Goal: Task Accomplishment & Management: Use online tool/utility

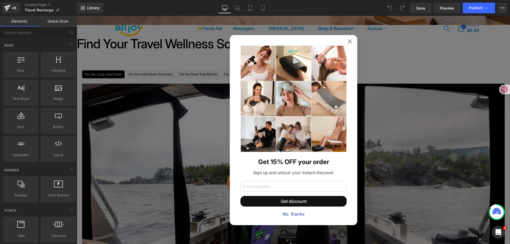
scroll to position [186, 0]
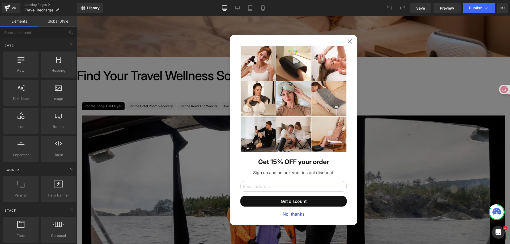
click at [350, 42] on div "Get 15% OFF your order Sign up and unlock your instant discount. Get discount N…" at bounding box center [294, 130] width 128 height 190
click at [348, 42] on icon at bounding box center [349, 41] width 4 height 4
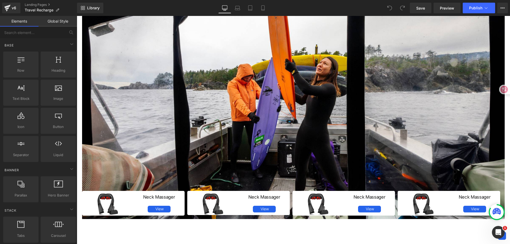
scroll to position [292, 0]
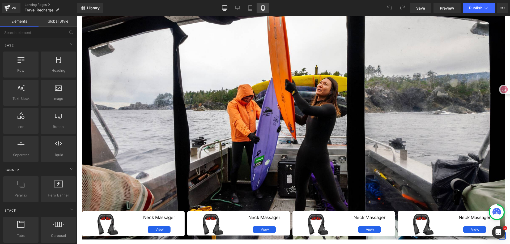
click at [266, 8] on icon at bounding box center [262, 7] width 5 height 5
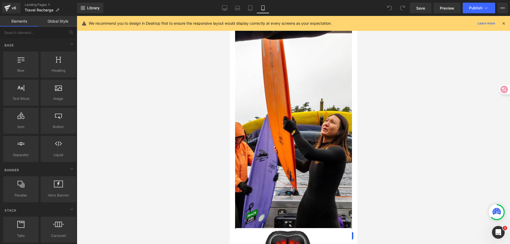
scroll to position [178, 0]
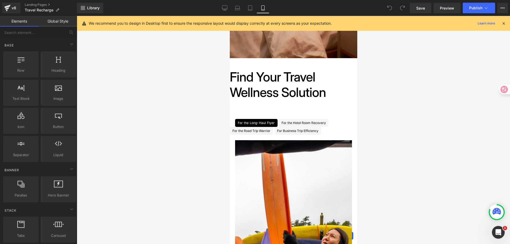
click at [152, 22] on p "We recommend you to design in Desktop first to ensure the responsive layout wou…" at bounding box center [210, 23] width 243 height 6
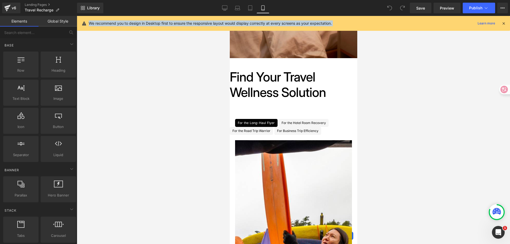
click at [154, 22] on p "We recommend you to design in Desktop first to ensure the responsive layout wou…" at bounding box center [210, 23] width 243 height 6
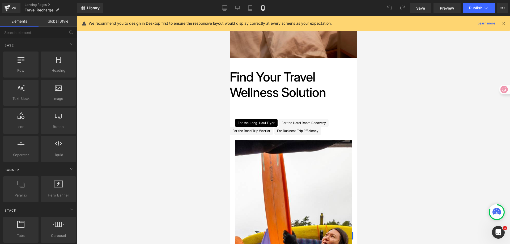
click at [154, 22] on p "We recommend you to design in Desktop first to ensure the responsive layout wou…" at bounding box center [210, 23] width 243 height 6
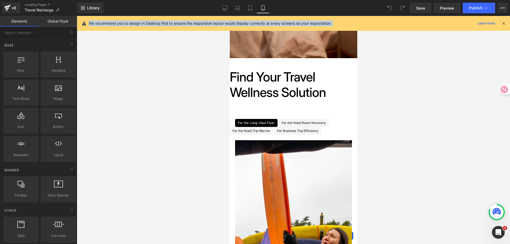
click at [184, 20] on div "We recommend you to design in Desktop first to ensure the responsive layout wou…" at bounding box center [293, 23] width 433 height 15
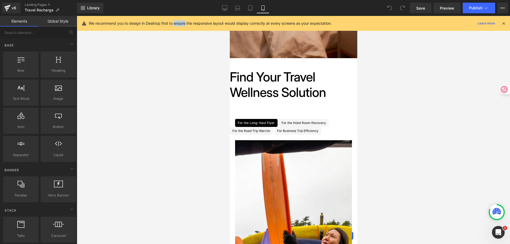
click at [184, 20] on div "We recommend you to design in Desktop first to ensure the responsive layout wou…" at bounding box center [293, 23] width 433 height 15
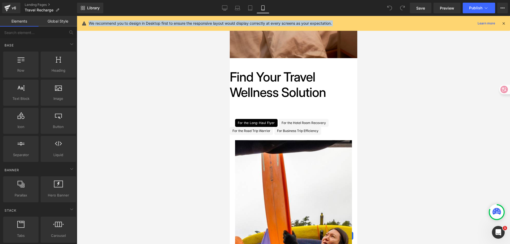
click at [406, 84] on div at bounding box center [293, 130] width 433 height 228
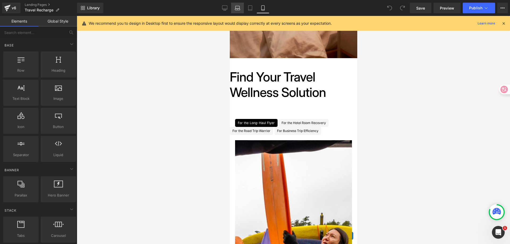
click at [237, 9] on icon at bounding box center [237, 10] width 5 height 2
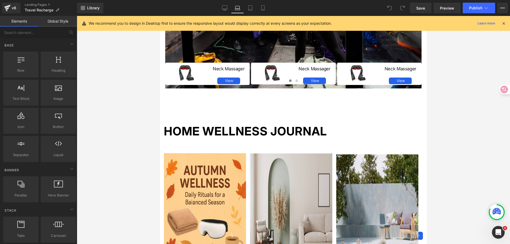
scroll to position [439, 0]
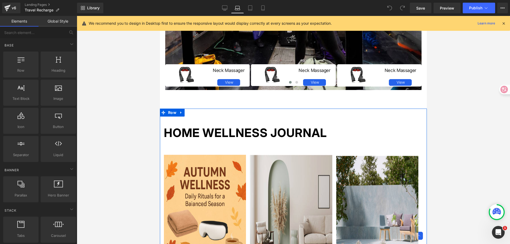
click at [278, 122] on div "Home Wellness Journal Text Block Image 10 Eco-Friendly Outdoor In The Future Te…" at bounding box center [293, 237] width 267 height 256
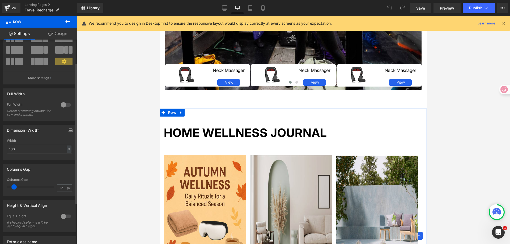
scroll to position [0, 0]
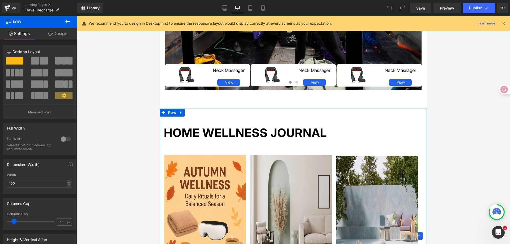
click at [56, 32] on link "Design" at bounding box center [58, 34] width 39 height 12
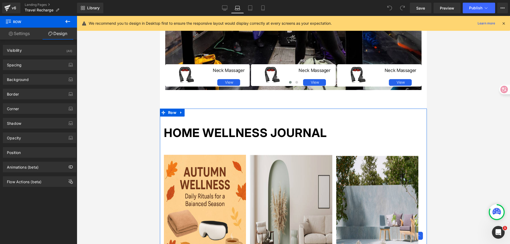
click at [19, 32] on link "Settings" at bounding box center [19, 34] width 39 height 12
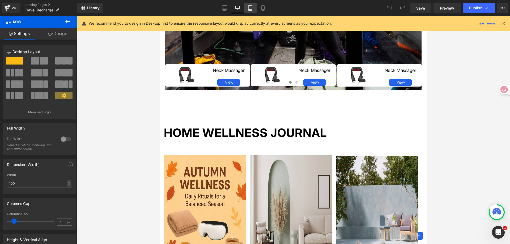
click at [252, 8] on icon at bounding box center [250, 7] width 5 height 5
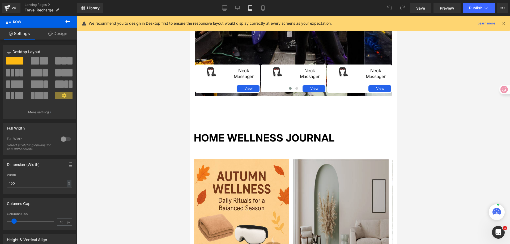
scroll to position [539, 0]
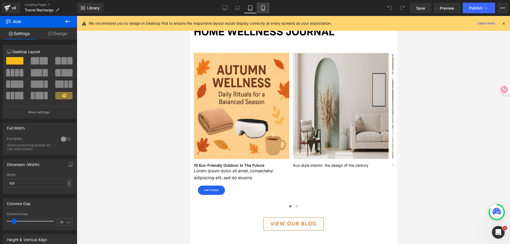
click at [264, 10] on icon at bounding box center [262, 7] width 5 height 5
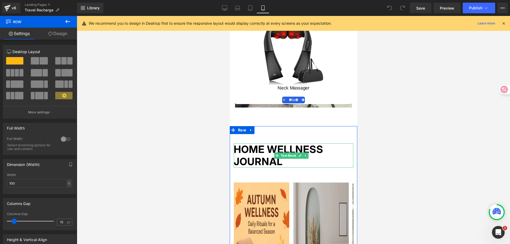
scroll to position [581, 0]
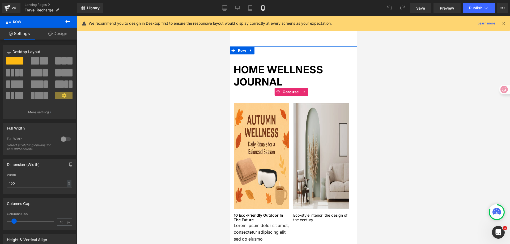
click at [304, 99] on div "Image 10 Eco-Friendly Outdoor In The Future Text Block Lorem ipsum dolor sit am…" at bounding box center [293, 173] width 120 height 171
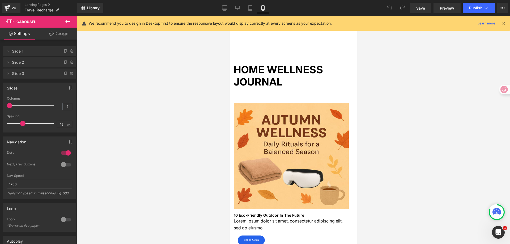
drag, startPoint x: 16, startPoint y: 106, endPoint x: 12, endPoint y: 106, distance: 4.5
click at [12, 106] on span at bounding box center [9, 105] width 5 height 5
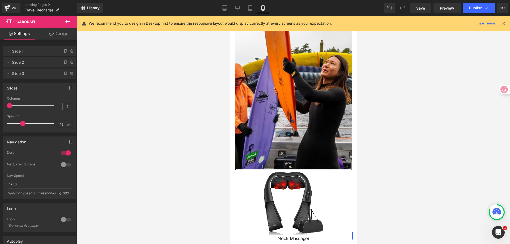
scroll to position [342, 0]
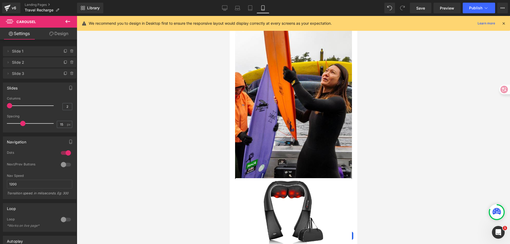
click at [306, 110] on div at bounding box center [293, 121] width 117 height 291
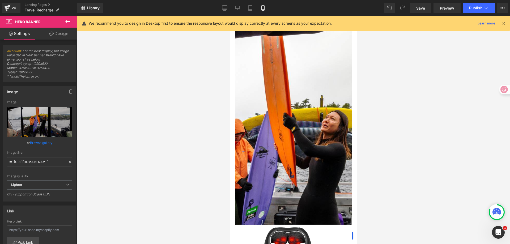
scroll to position [262, 0]
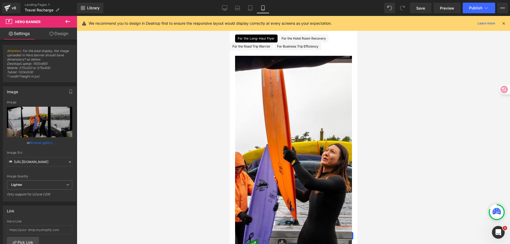
click at [311, 139] on div at bounding box center [293, 201] width 117 height 291
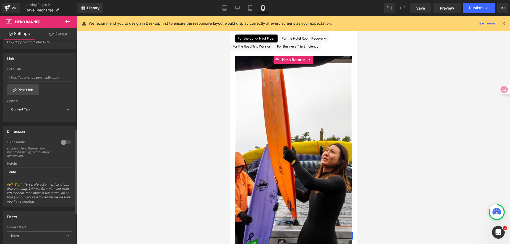
scroll to position [213, 0]
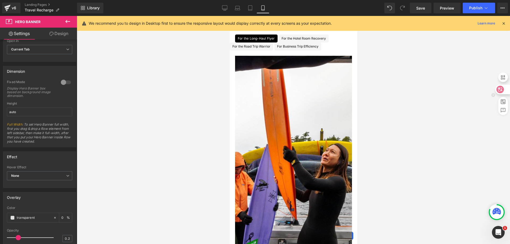
click at [504, 91] on icon at bounding box center [499, 89] width 7 height 7
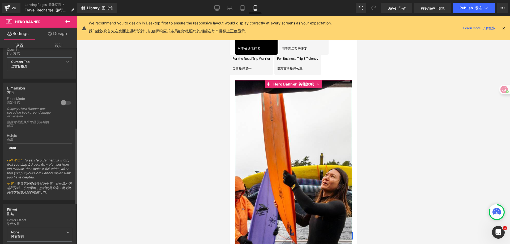
click at [63, 103] on div at bounding box center [66, 103] width 13 height 9
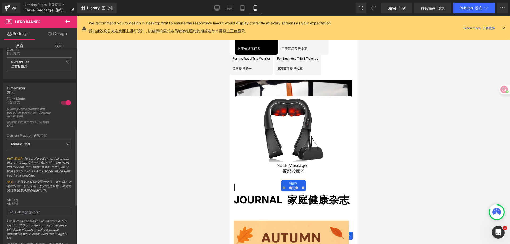
click at [63, 103] on div at bounding box center [66, 103] width 13 height 9
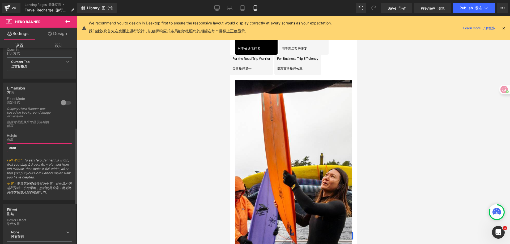
click at [45, 148] on input "auto" at bounding box center [39, 147] width 65 height 9
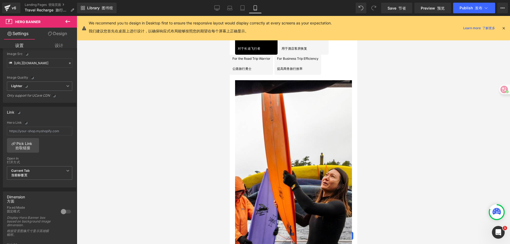
scroll to position [183, 0]
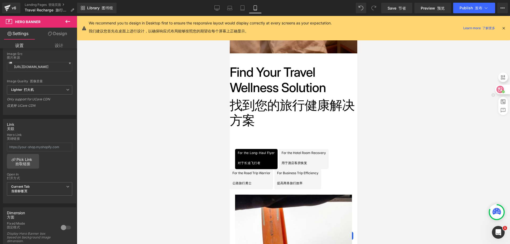
click at [502, 91] on icon at bounding box center [503, 91] width 3 height 3
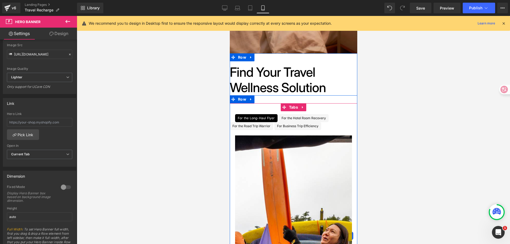
click at [330, 118] on ul "For the Long-Haul Flyer Text Block For the Hotel Room Recovery Text Block For t…" at bounding box center [294, 122] width 128 height 16
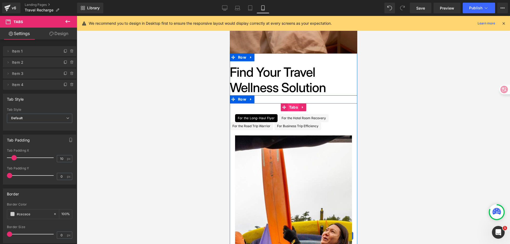
click at [294, 109] on span "Tabs" at bounding box center [293, 107] width 12 height 8
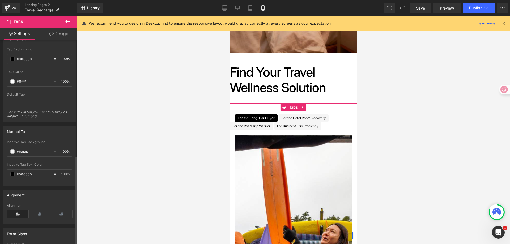
scroll to position [266, 0]
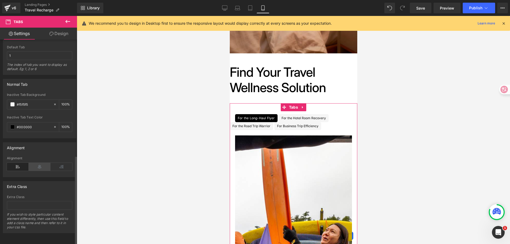
click at [40, 163] on icon at bounding box center [40, 167] width 22 height 8
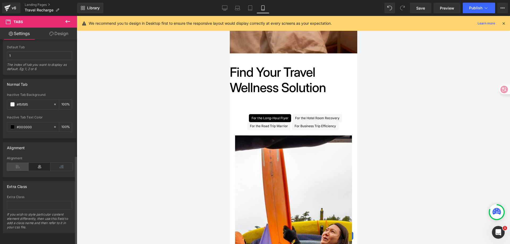
click at [21, 163] on icon at bounding box center [18, 167] width 22 height 8
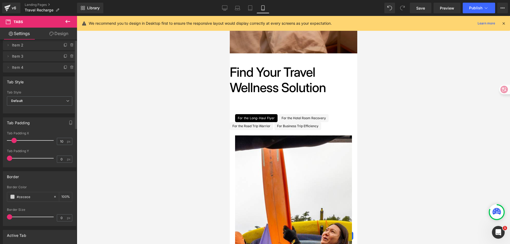
scroll to position [0, 0]
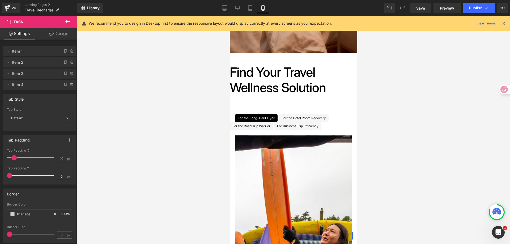
click at [63, 33] on link "Design" at bounding box center [59, 34] width 39 height 12
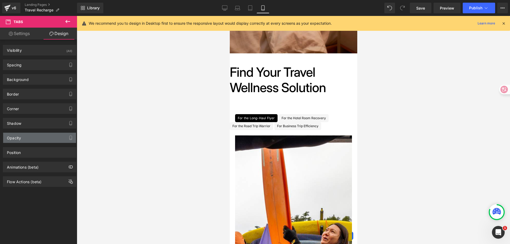
click at [29, 142] on div "Opacity" at bounding box center [39, 138] width 73 height 10
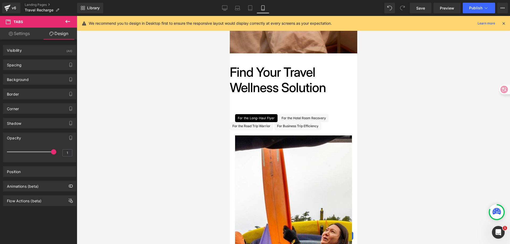
click at [29, 141] on div "Opacity" at bounding box center [39, 138] width 73 height 10
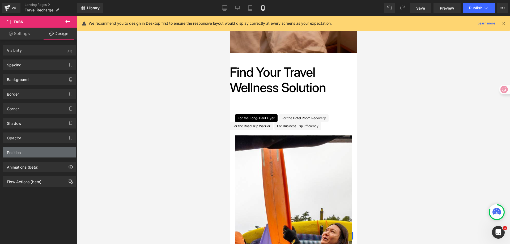
click at [30, 148] on div "Position" at bounding box center [39, 152] width 73 height 10
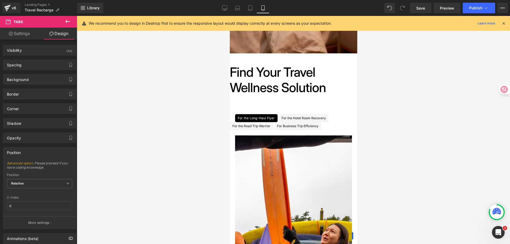
click at [31, 148] on div "Position" at bounding box center [39, 152] width 73 height 10
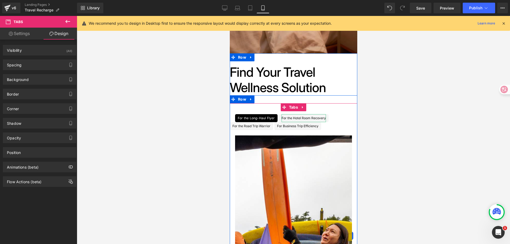
click at [318, 118] on div "For the Hotel Room Recovery" at bounding box center [303, 118] width 44 height 8
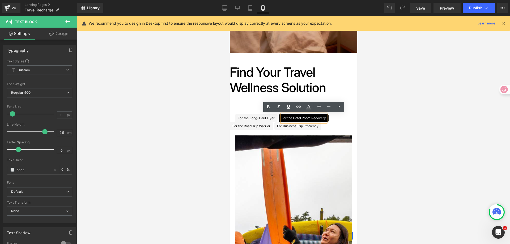
click at [269, 117] on div "For the Long-Haul Flyer" at bounding box center [255, 118] width 37 height 8
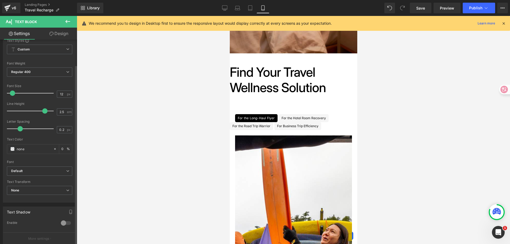
scroll to position [53, 0]
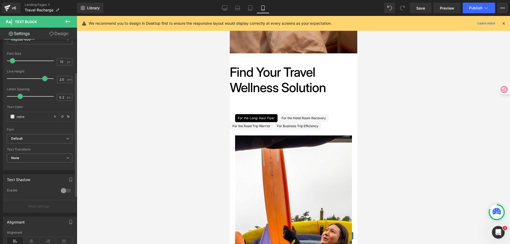
click at [20, 97] on span at bounding box center [20, 96] width 5 height 5
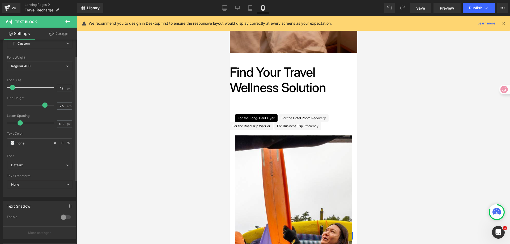
click at [14, 88] on span at bounding box center [12, 87] width 5 height 5
click at [239, 9] on icon at bounding box center [237, 7] width 5 height 5
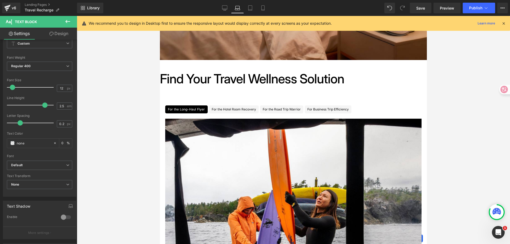
scroll to position [174, 0]
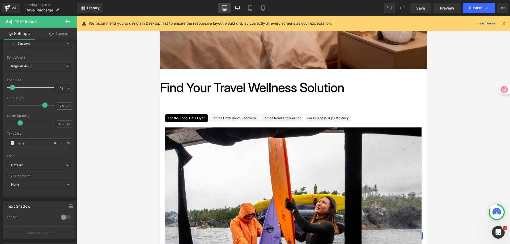
click at [226, 9] on icon at bounding box center [224, 8] width 5 height 4
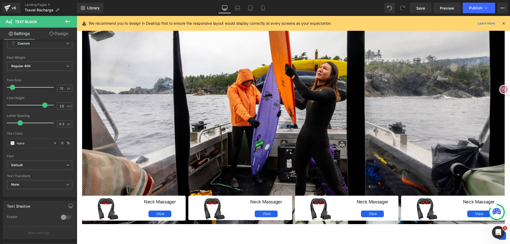
scroll to position [201, 0]
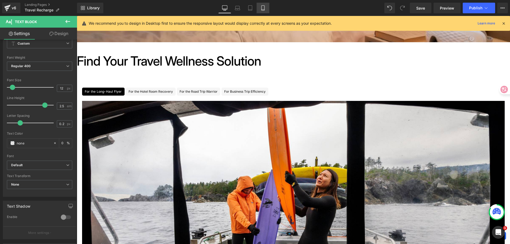
click at [261, 5] on link "Mobile" at bounding box center [263, 8] width 13 height 11
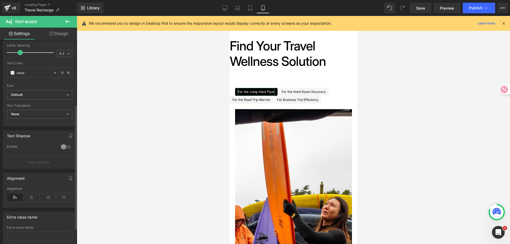
scroll to position [106, 0]
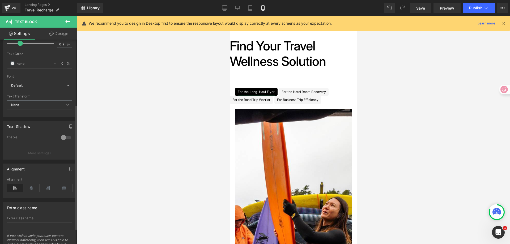
click at [64, 137] on div at bounding box center [66, 137] width 13 height 9
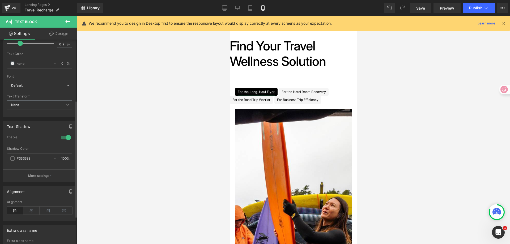
click at [64, 137] on div at bounding box center [66, 137] width 13 height 9
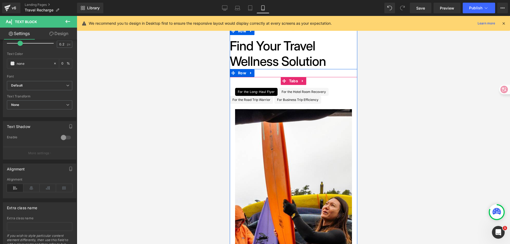
click at [329, 96] on ul "For the Long-Haul Flyer Text Block For the Hotel Room Recovery Text Block For t…" at bounding box center [294, 96] width 128 height 16
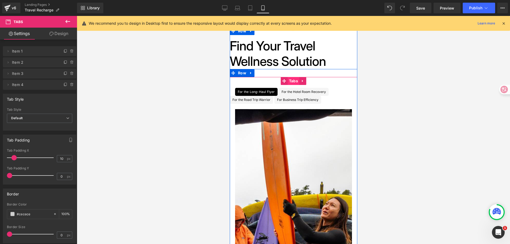
click at [294, 81] on span "Tabs" at bounding box center [293, 81] width 12 height 8
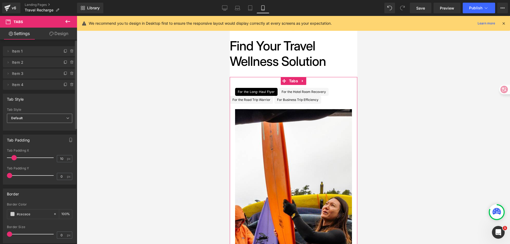
click at [25, 117] on span "Default" at bounding box center [39, 118] width 65 height 9
click at [33, 133] on li "Underline" at bounding box center [38, 136] width 63 height 8
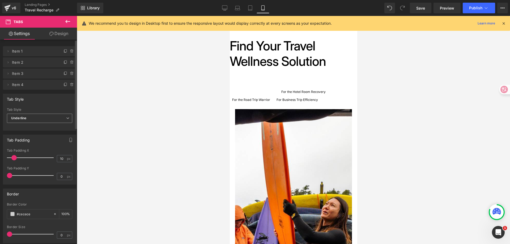
click at [41, 118] on span "Underline" at bounding box center [39, 118] width 65 height 9
click at [39, 126] on li "Default" at bounding box center [38, 128] width 63 height 8
drag, startPoint x: 16, startPoint y: 157, endPoint x: 19, endPoint y: 172, distance: 15.3
click at [16, 157] on span at bounding box center [12, 157] width 5 height 5
click at [13, 159] on span at bounding box center [13, 157] width 5 height 5
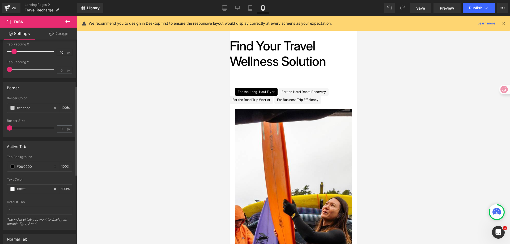
scroll to position [186, 0]
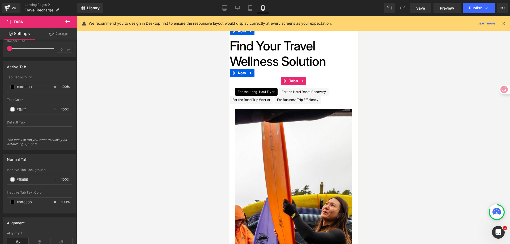
click at [327, 92] on span "For the Hotel Room Recovery Text Block" at bounding box center [304, 92] width 50 height 8
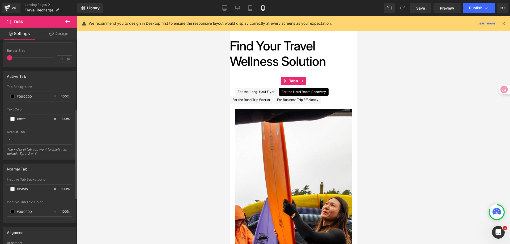
scroll to position [159, 0]
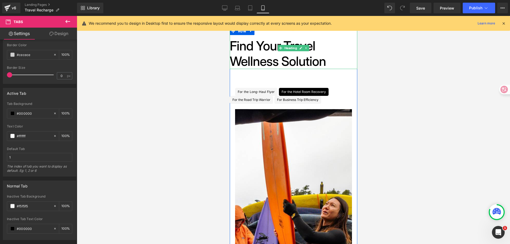
click at [233, 61] on h1 "Find Your Travel Wellness Solution" at bounding box center [294, 53] width 128 height 31
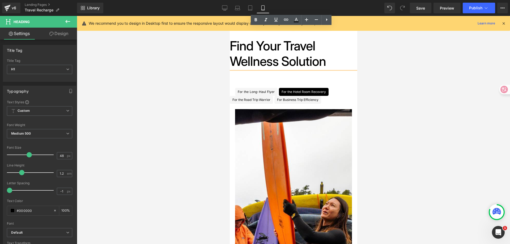
click at [231, 62] on h1 "Find Your Travel Wellness Solution" at bounding box center [294, 53] width 128 height 31
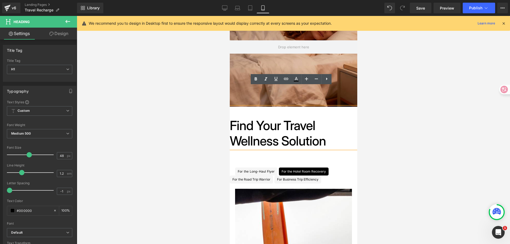
scroll to position [156, 0]
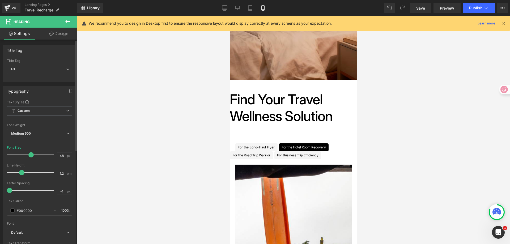
click at [30, 153] on span at bounding box center [30, 154] width 5 height 5
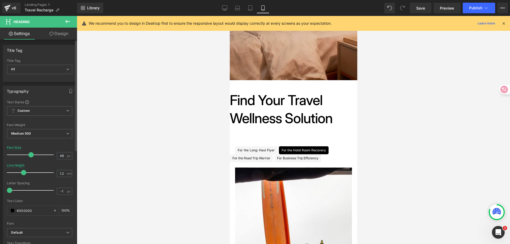
click at [23, 173] on span at bounding box center [23, 172] width 5 height 5
drag, startPoint x: 9, startPoint y: 189, endPoint x: 7, endPoint y: 188, distance: 2.9
click at [7, 188] on div "Text Styles Custom Custom Setup Global Style Custom Setup Global Style Thin 100…" at bounding box center [39, 182] width 73 height 164
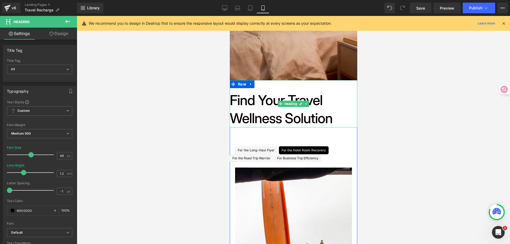
click at [260, 121] on h1 "Find Your Travel Wellness Solution" at bounding box center [294, 109] width 128 height 36
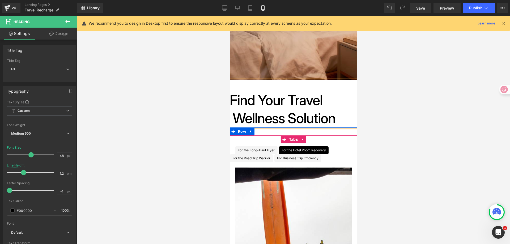
click at [290, 136] on span "Tabs" at bounding box center [293, 139] width 12 height 8
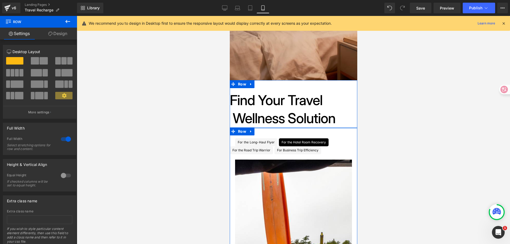
drag, startPoint x: 286, startPoint y: 128, endPoint x: 287, endPoint y: 118, distance: 9.9
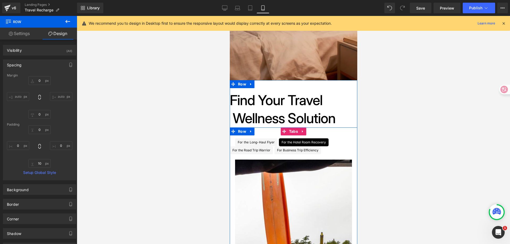
click at [277, 143] on ul "For the Long-Haul Flyer Text Block For the Hotel Room Recovery Text Block For t…" at bounding box center [294, 146] width 128 height 16
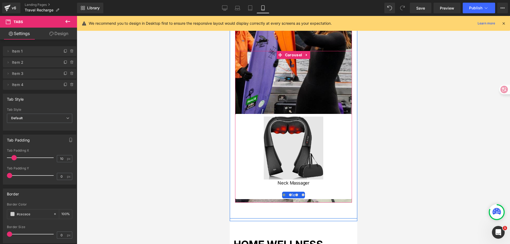
scroll to position [395, 0]
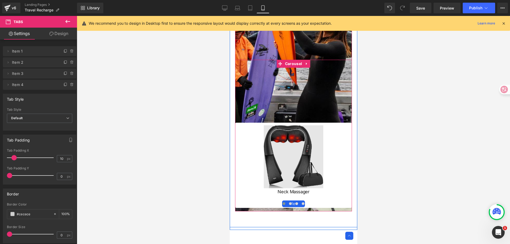
click at [317, 167] on img at bounding box center [294, 156] width 60 height 63
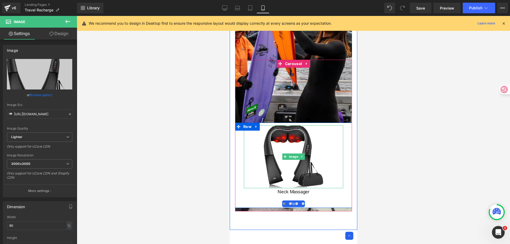
click at [333, 138] on div at bounding box center [293, 156] width 99 height 63
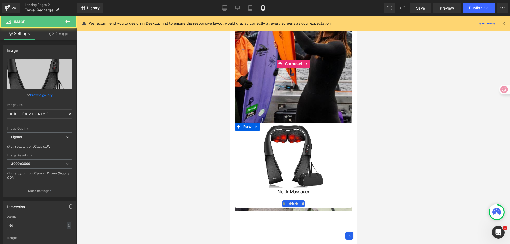
click at [346, 149] on div "Image" at bounding box center [293, 156] width 117 height 63
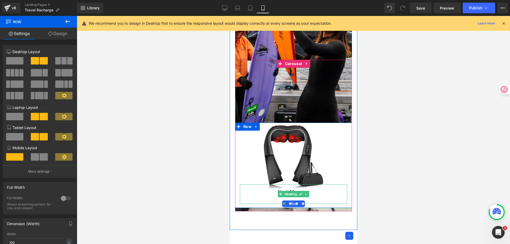
click at [245, 187] on div "Neck Massager" at bounding box center [293, 194] width 107 height 20
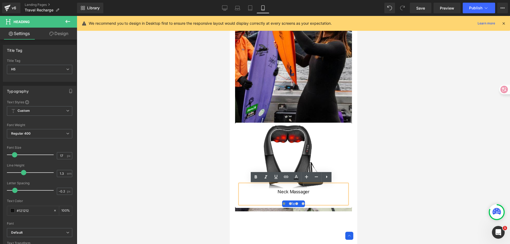
click at [235, 163] on div "Image" at bounding box center [293, 156] width 117 height 63
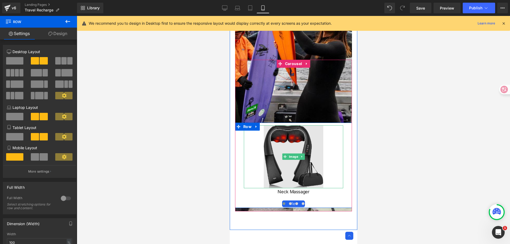
click at [280, 144] on img at bounding box center [294, 156] width 60 height 63
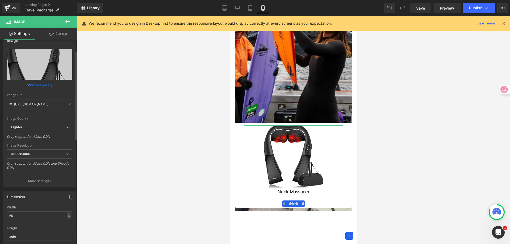
scroll to position [27, 0]
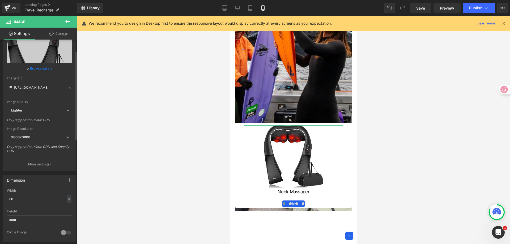
click at [60, 137] on span "3000x3000" at bounding box center [39, 137] width 65 height 9
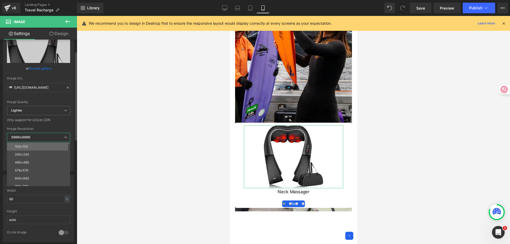
click at [55, 146] on li "100x100" at bounding box center [40, 147] width 66 height 8
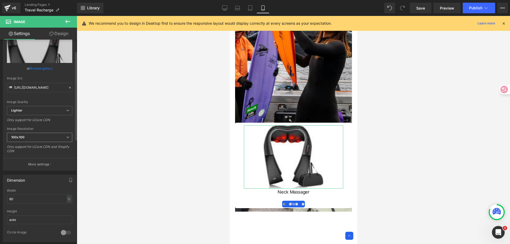
click at [59, 134] on span "100x100" at bounding box center [39, 137] width 65 height 9
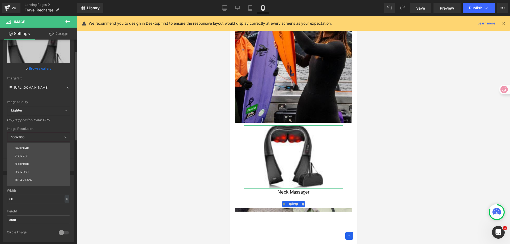
scroll to position [76, 0]
click at [49, 151] on li "1440x1440" at bounding box center [40, 150] width 66 height 8
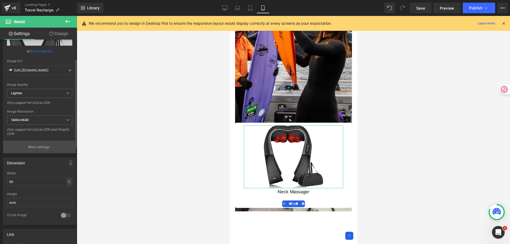
scroll to position [53, 0]
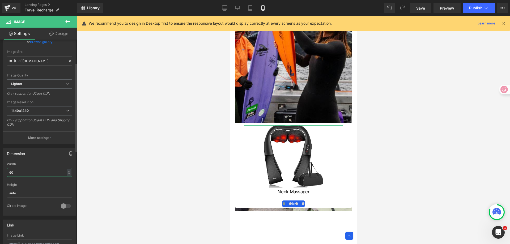
click at [38, 171] on input "60" at bounding box center [39, 172] width 65 height 9
type input "6"
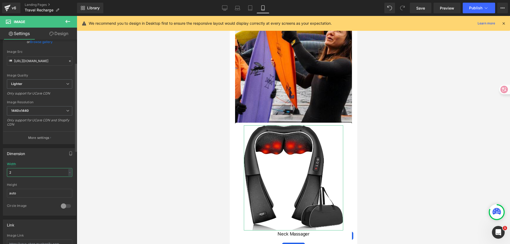
type input "20"
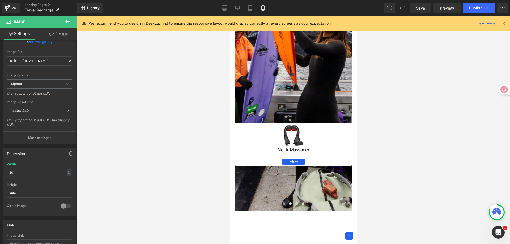
click at [390, 171] on div at bounding box center [293, 130] width 433 height 228
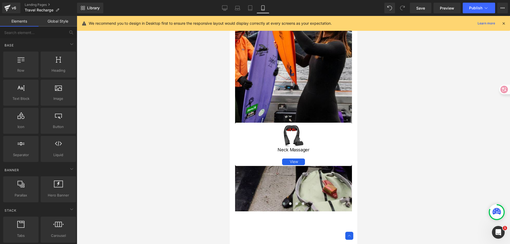
scroll to position [342, 0]
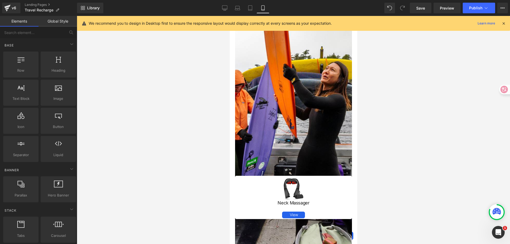
click at [324, 115] on div "Image Neck Massager Heading View Button Row Image Neck Massager Heading View Bu…" at bounding box center [293, 189] width 117 height 152
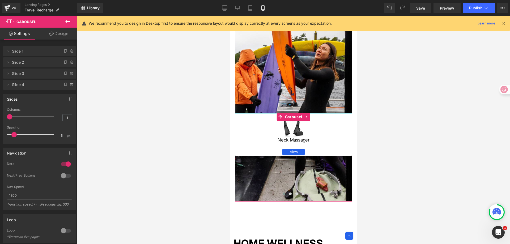
drag, startPoint x: 312, startPoint y: 113, endPoint x: 308, endPoint y: 14, distance: 99.2
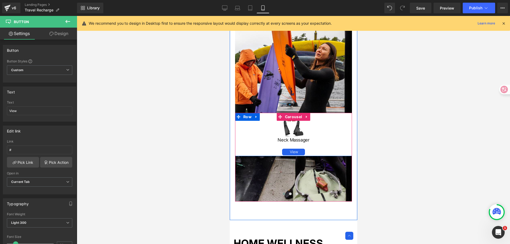
click at [339, 139] on h5 "Neck Massager" at bounding box center [293, 140] width 107 height 6
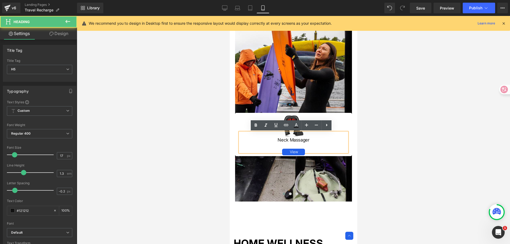
click at [345, 125] on div "Image" at bounding box center [293, 126] width 117 height 21
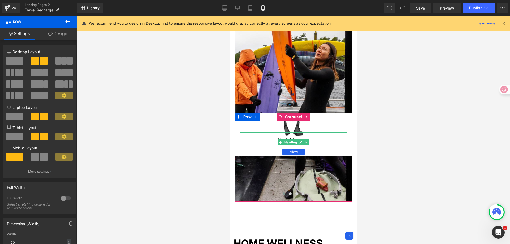
click at [333, 148] on div "Neck Massager" at bounding box center [293, 143] width 107 height 20
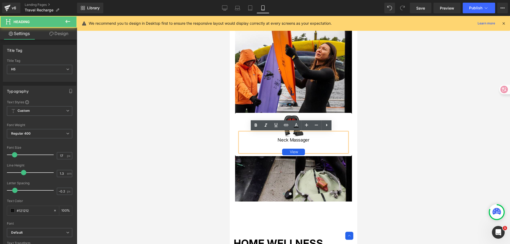
click at [346, 129] on div "Image" at bounding box center [293, 126] width 117 height 21
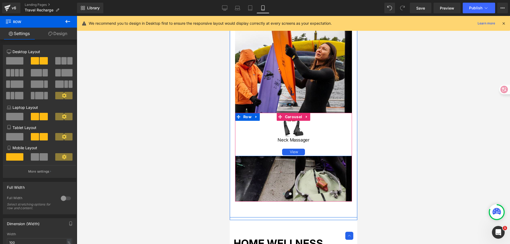
click at [345, 128] on div "Image" at bounding box center [293, 126] width 117 height 21
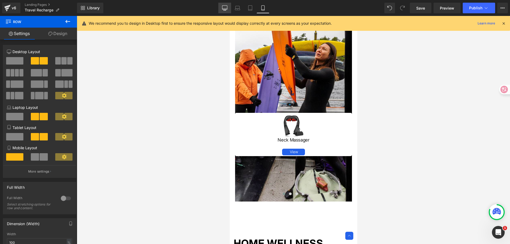
click at [222, 6] on link "Desktop" at bounding box center [224, 8] width 13 height 11
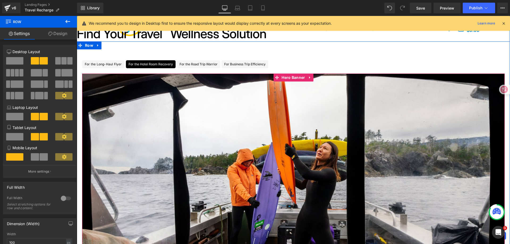
scroll to position [195, 0]
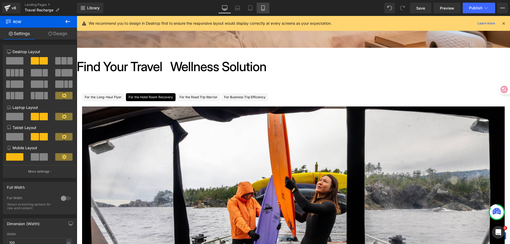
click at [263, 10] on icon at bounding box center [262, 7] width 5 height 5
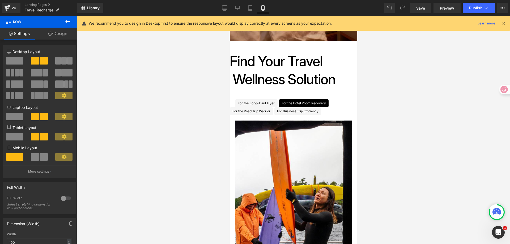
scroll to position [209, 0]
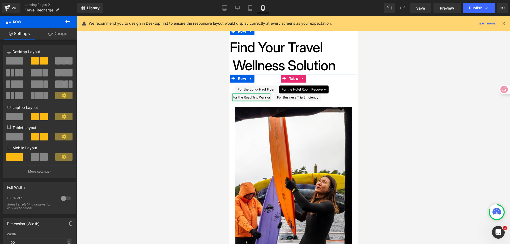
click at [258, 101] on div at bounding box center [251, 100] width 38 height 1
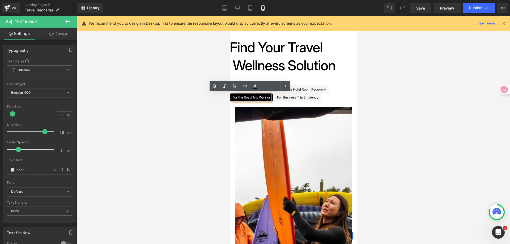
click at [322, 80] on div "For the Long-Haul Flyer Text Block For the Hotel Room Recovery Text Block For t…" at bounding box center [294, 243] width 128 height 337
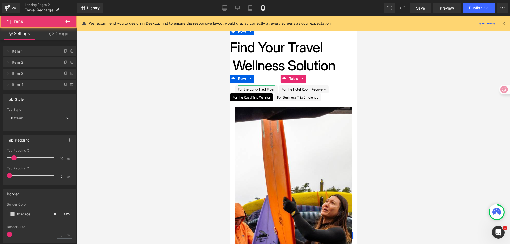
click at [266, 88] on div "For the Long-Haul Flyer" at bounding box center [255, 90] width 37 height 8
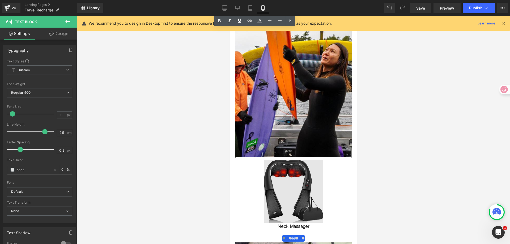
scroll to position [395, 0]
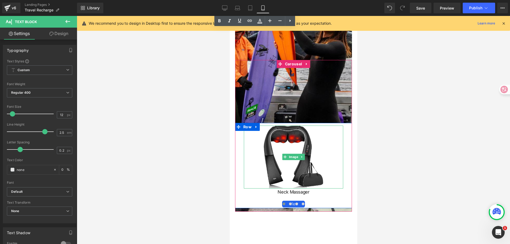
click at [256, 138] on div at bounding box center [293, 157] width 99 height 63
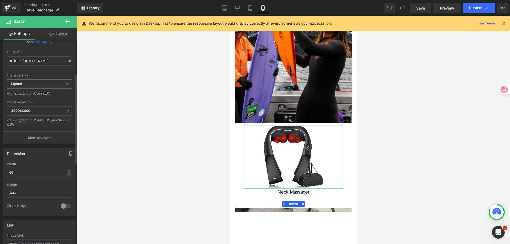
scroll to position [80, 0]
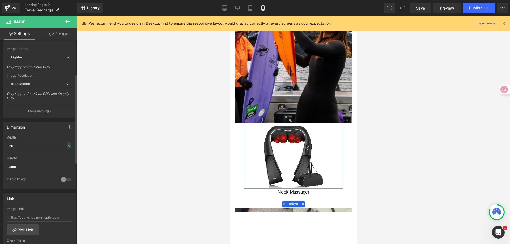
drag, startPoint x: 27, startPoint y: 147, endPoint x: 6, endPoint y: 147, distance: 21.8
click at [6, 147] on div "60% Width 60 % % px auto Height auto 0 Circle Image" at bounding box center [39, 162] width 73 height 53
type input "20"
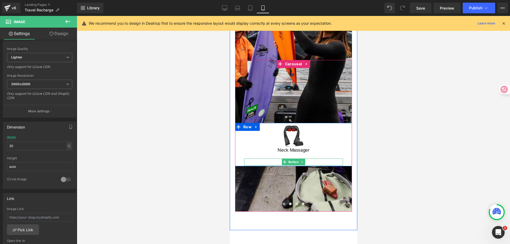
click at [262, 161] on div "View" at bounding box center [293, 162] width 99 height 7
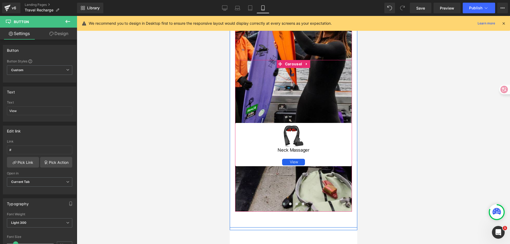
click at [294, 183] on div "Image Neck Massager Heading View Button Row Image Neck Massager Heading View Bu…" at bounding box center [471, 166] width 473 height 86
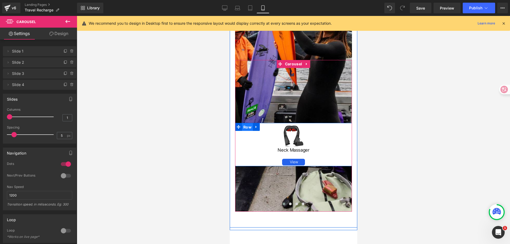
click at [245, 127] on span "Row" at bounding box center [247, 127] width 11 height 8
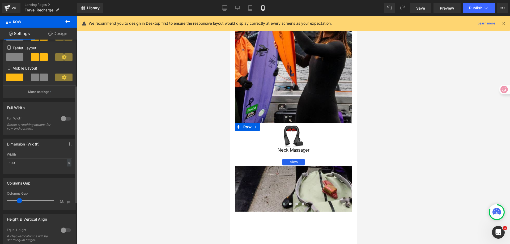
click at [63, 119] on div at bounding box center [66, 118] width 13 height 9
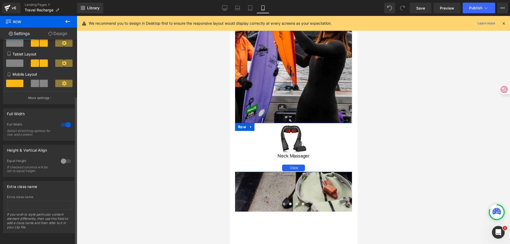
click at [63, 121] on div at bounding box center [66, 125] width 13 height 9
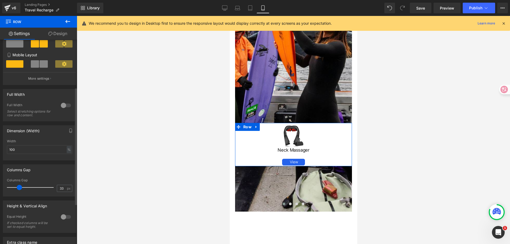
scroll to position [106, 0]
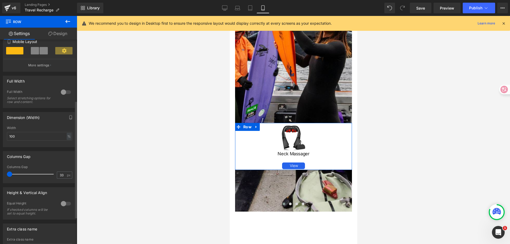
drag, startPoint x: 19, startPoint y: 174, endPoint x: 0, endPoint y: 174, distance: 19.4
click at [0, 174] on div "Columns Gap 33px Columns Gap 33 px" at bounding box center [39, 165] width 79 height 36
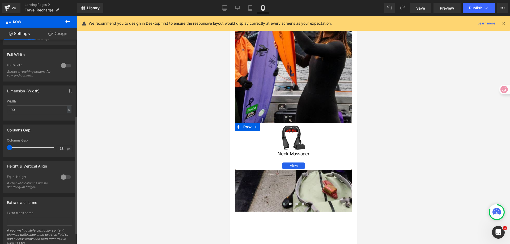
click at [62, 176] on div at bounding box center [66, 177] width 13 height 9
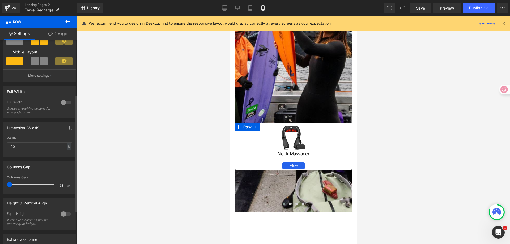
scroll to position [47, 0]
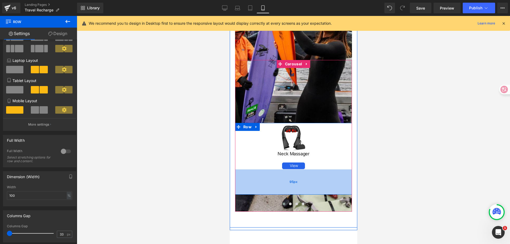
drag, startPoint x: 274, startPoint y: 169, endPoint x: 274, endPoint y: 194, distance: 25.0
click at [274, 194] on div "95px" at bounding box center [293, 181] width 117 height 25
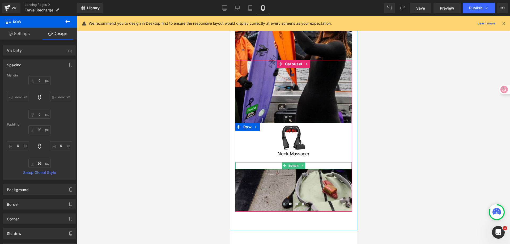
drag, startPoint x: 274, startPoint y: 194, endPoint x: 269, endPoint y: 165, distance: 29.3
click at [269, 165] on div "Image Neck Massager Heading View Button Row" at bounding box center [293, 146] width 117 height 46
click at [262, 149] on div "Neck Massager" at bounding box center [293, 156] width 125 height 20
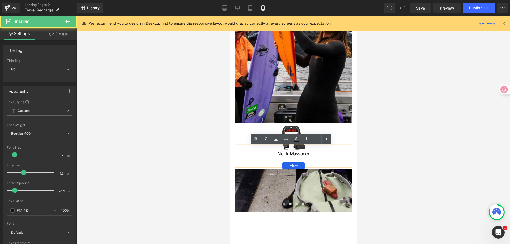
click at [241, 130] on div at bounding box center [293, 138] width 117 height 25
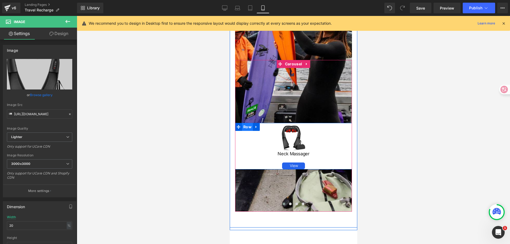
click at [247, 126] on span "Row" at bounding box center [247, 127] width 11 height 8
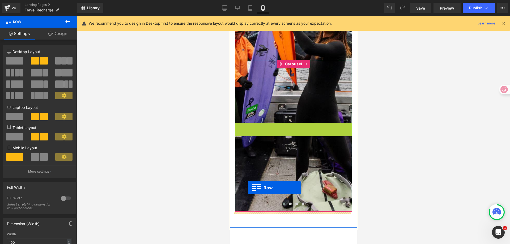
drag, startPoint x: 245, startPoint y: 127, endPoint x: 248, endPoint y: 188, distance: 61.1
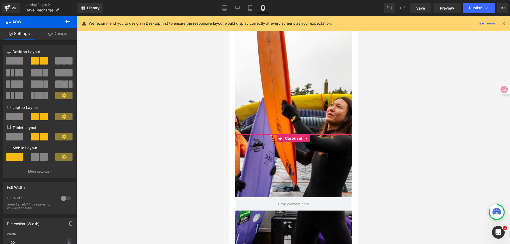
scroll to position [448, 0]
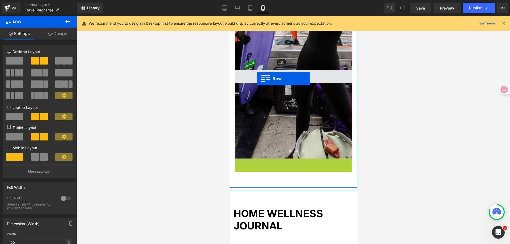
drag, startPoint x: 243, startPoint y: 163, endPoint x: 257, endPoint y: 79, distance: 85.2
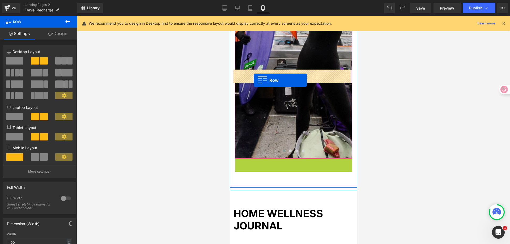
drag, startPoint x: 244, startPoint y: 160, endPoint x: 253, endPoint y: 80, distance: 80.2
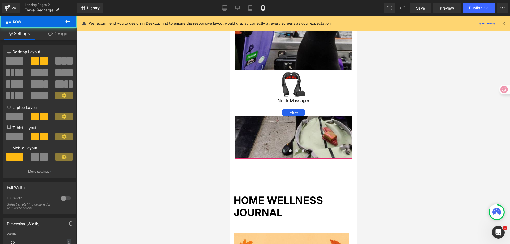
click at [315, 142] on div "Image Neck Massager Heading View Button Row Image Neck Massager Heading View Bu…" at bounding box center [471, 113] width 473 height 86
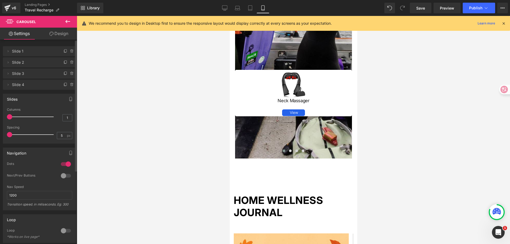
drag, startPoint x: 13, startPoint y: 135, endPoint x: 6, endPoint y: 136, distance: 6.7
click at [7, 136] on div "4 Columns 4 3 Columns 3 3 Columns 3 1 Columns 1 10px Spacing 10 px 5px Spacing …" at bounding box center [39, 126] width 73 height 36
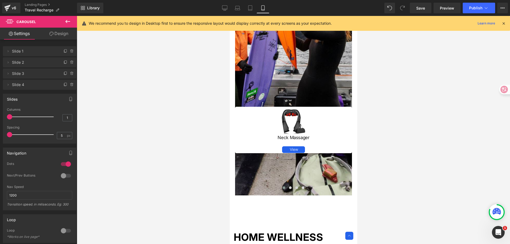
scroll to position [288, 0]
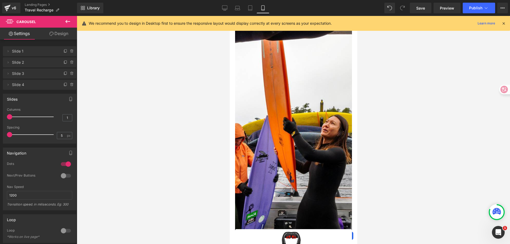
click at [317, 131] on div at bounding box center [293, 172] width 117 height 291
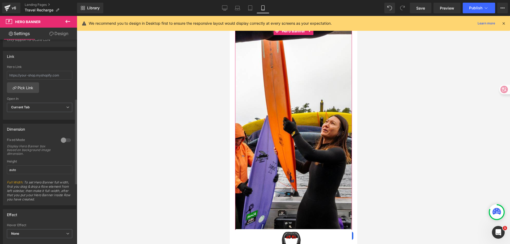
scroll to position [159, 0]
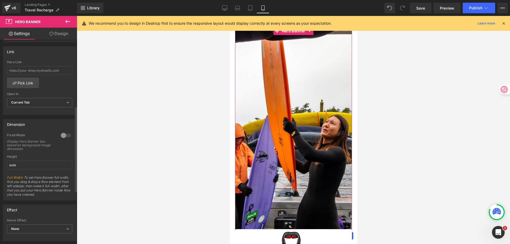
click at [63, 137] on div at bounding box center [66, 135] width 13 height 9
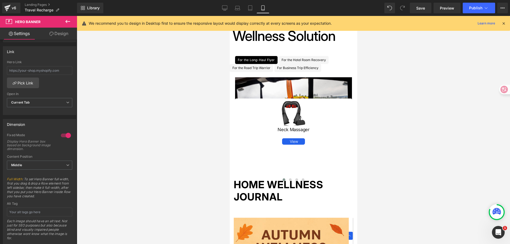
scroll to position [182, 0]
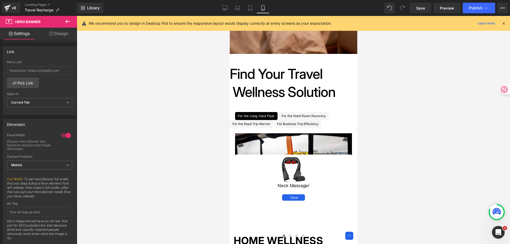
click at [280, 143] on div "Image Neck Massager Heading View Button Row Image Neck Massager Heading View Bu…" at bounding box center [293, 168] width 117 height 152
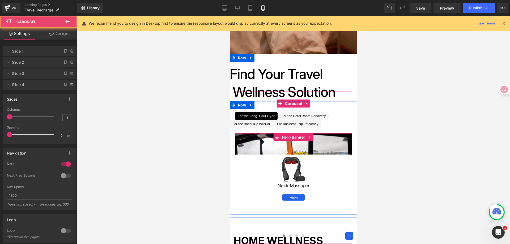
click at [271, 149] on div "Image Neck Massager Heading View Button Row Image Neck Massager Heading View Bu…" at bounding box center [293, 168] width 117 height 152
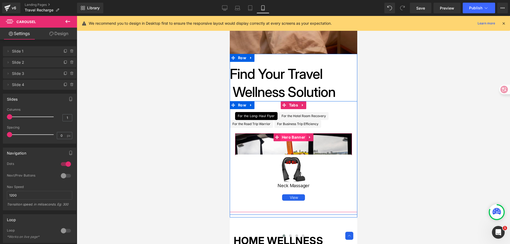
click at [293, 139] on span "Hero Banner" at bounding box center [293, 137] width 26 height 8
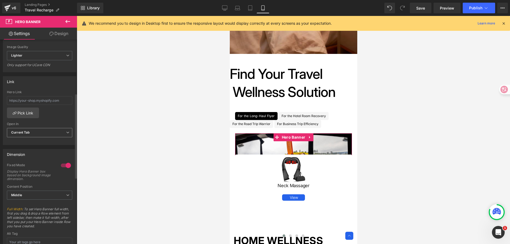
scroll to position [159, 0]
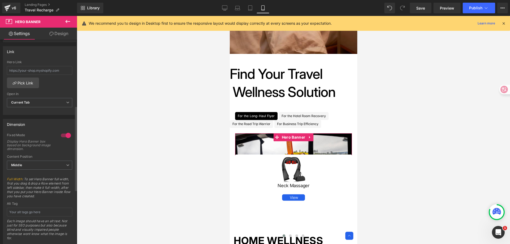
click at [53, 159] on div "Content Position Middle Top Middle Bottom" at bounding box center [39, 165] width 65 height 21
click at [52, 164] on span "Middle" at bounding box center [39, 165] width 65 height 9
click at [46, 189] on li "Bottom" at bounding box center [38, 190] width 63 height 8
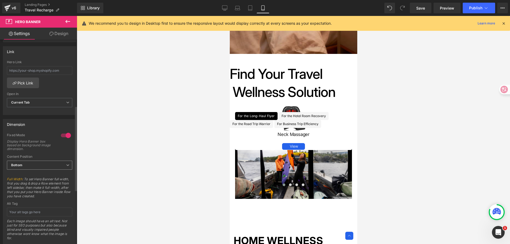
click at [41, 167] on span "Bottom" at bounding box center [39, 165] width 65 height 9
click at [39, 173] on li "Top" at bounding box center [38, 175] width 63 height 8
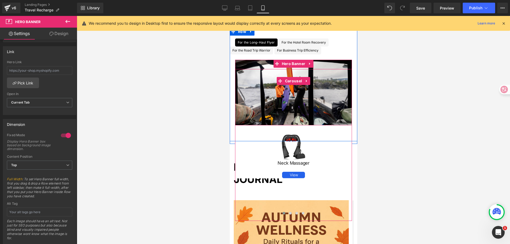
scroll to position [262, 0]
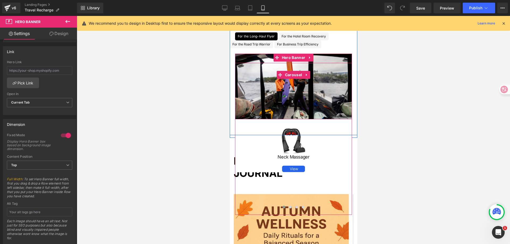
click at [326, 124] on div "Image Neck Massager Heading View Button Row Image Neck Massager Heading View Bu…" at bounding box center [293, 139] width 117 height 152
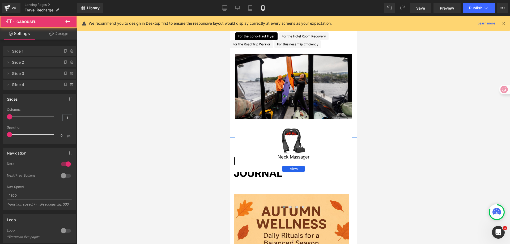
scroll to position [315, 0]
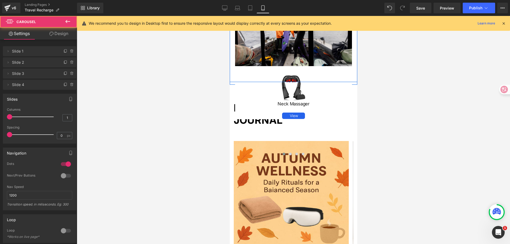
click at [298, 132] on div "Image Neck Massager Heading View Button Row Image Neck Massager Heading View Bu…" at bounding box center [469, 116] width 468 height 86
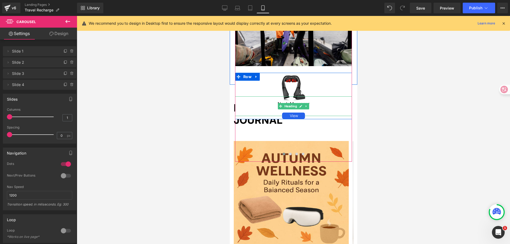
click at [316, 107] on div "Neck Massager" at bounding box center [293, 106] width 125 height 20
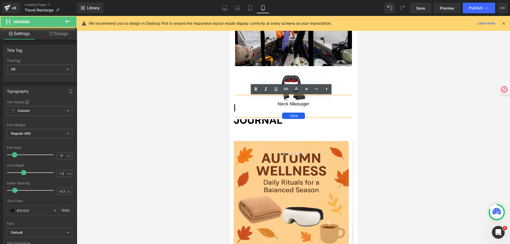
drag, startPoint x: 328, startPoint y: 111, endPoint x: 328, endPoint y: 102, distance: 8.8
click at [328, 102] on div "Neck Massager" at bounding box center [293, 106] width 125 height 20
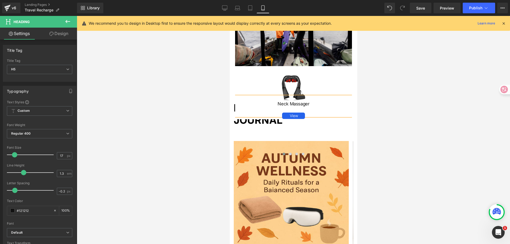
click at [316, 124] on div "Image Neck Massager Heading View Button Row Image Neck Massager Heading View Bu…" at bounding box center [469, 116] width 468 height 86
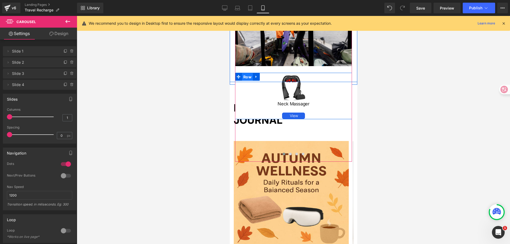
click at [243, 76] on span "Row" at bounding box center [247, 77] width 11 height 8
drag, startPoint x: 250, startPoint y: 160, endPoint x: 260, endPoint y: 103, distance: 57.3
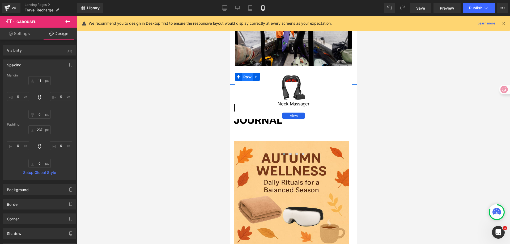
click at [243, 77] on span "Row" at bounding box center [247, 77] width 11 height 8
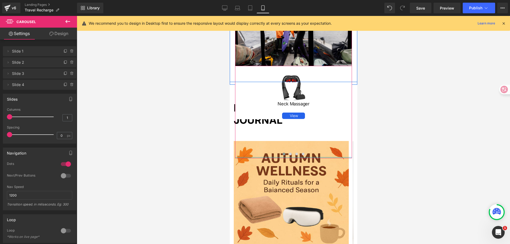
drag, startPoint x: 258, startPoint y: 158, endPoint x: 257, endPoint y: 70, distance: 87.9
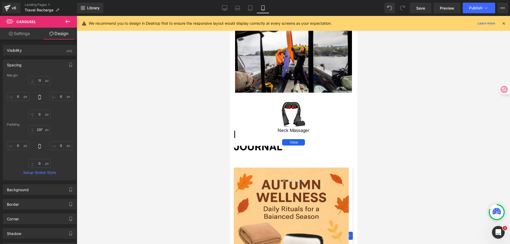
click at [423, 134] on div at bounding box center [293, 130] width 433 height 228
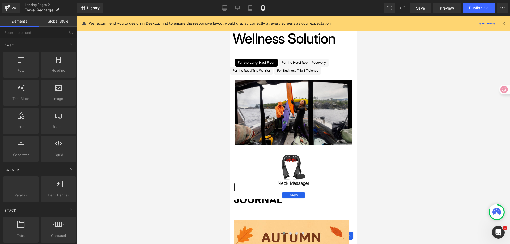
scroll to position [235, 0]
click at [407, 132] on div at bounding box center [293, 130] width 433 height 228
click at [500, 234] on div "開啟 Intercom Messenger" at bounding box center [498, 232] width 18 height 18
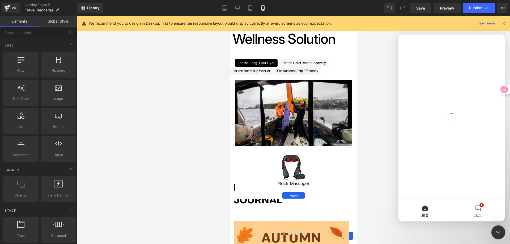
scroll to position [0, 0]
click at [477, 210] on button "1 訊息" at bounding box center [478, 210] width 53 height 21
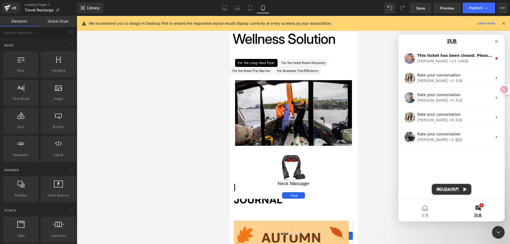
click at [457, 188] on button "傳訊息給我們" at bounding box center [451, 189] width 39 height 11
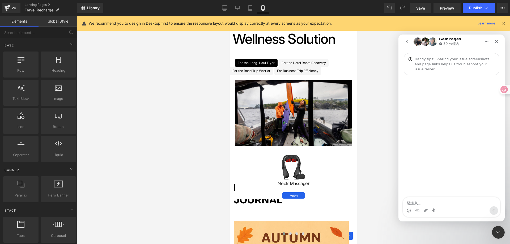
click at [450, 199] on textarea "發訊息..." at bounding box center [451, 201] width 97 height 9
type textarea "Hello"
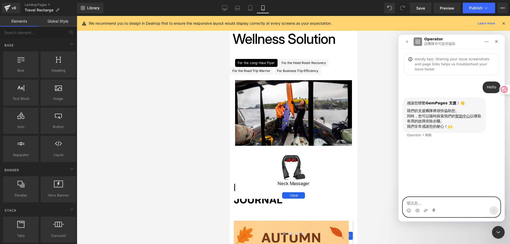
click at [456, 202] on textarea "發訊息..." at bounding box center [451, 201] width 97 height 9
click at [434, 201] on textarea "發訊息..." at bounding box center [451, 201] width 97 height 9
paste textarea "I found that the mobile version is not adaptive!"
type textarea "I found that the mobile version is not adaptive!"
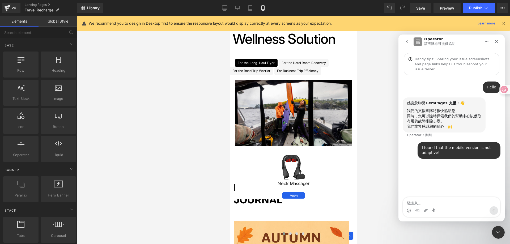
drag, startPoint x: 356, startPoint y: 73, endPoint x: 356, endPoint y: 70, distance: 3.5
click at [356, 70] on div at bounding box center [255, 114] width 510 height 228
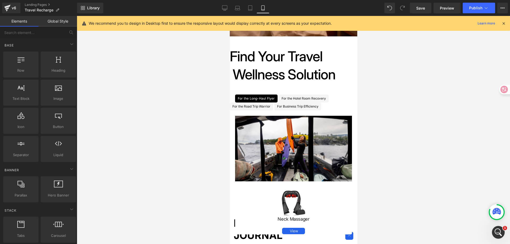
scroll to position [211, 0]
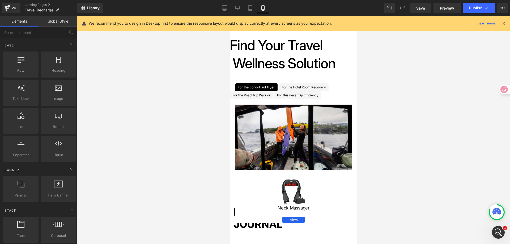
drag, startPoint x: 357, startPoint y: 68, endPoint x: 356, endPoint y: 65, distance: 3.5
click at [494, 226] on div "開啟 Intercom Messenger" at bounding box center [498, 232] width 18 height 18
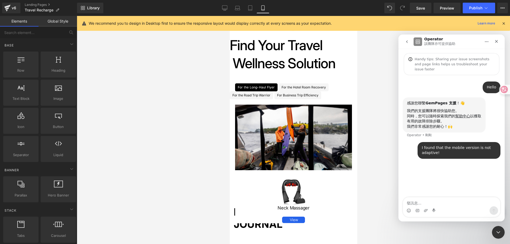
click at [447, 202] on textarea "發訊息..." at bounding box center [451, 201] width 97 height 9
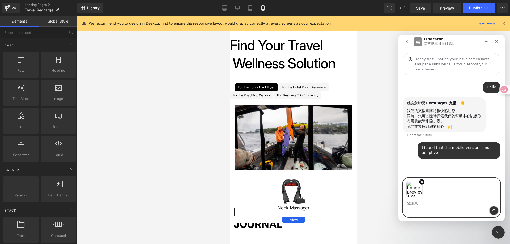
click at [495, 212] on icon "傳送訊息…" at bounding box center [494, 211] width 4 height 4
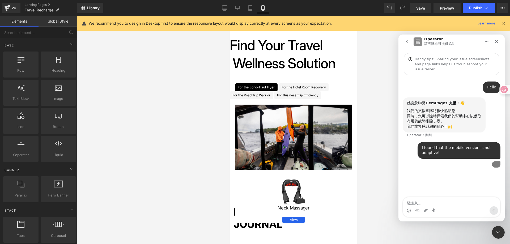
scroll to position [23, 0]
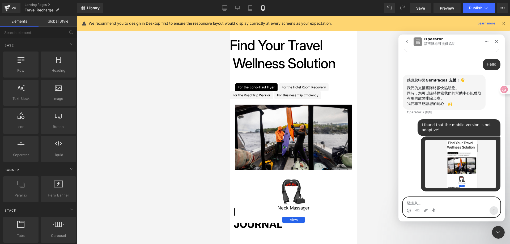
click at [444, 202] on textarea "發訊息..." at bounding box center [451, 201] width 97 height 9
paste textarea "How to make it become like this?"
click at [464, 203] on textarea "How to make it become like this?" at bounding box center [451, 201] width 97 height 9
type textarea "How to make it become like this too?"
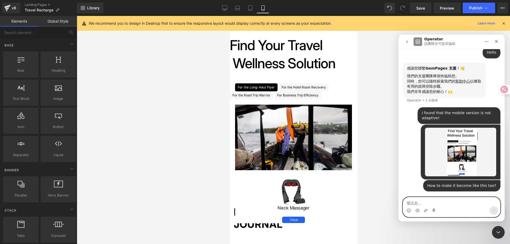
click at [421, 203] on textarea "發訊息..." at bounding box center [451, 201] width 97 height 9
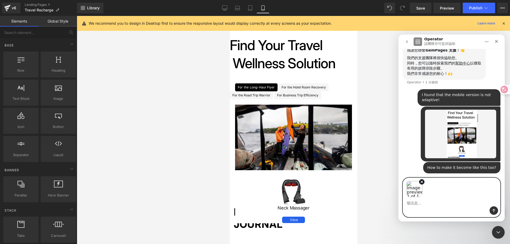
scroll to position [54, 0]
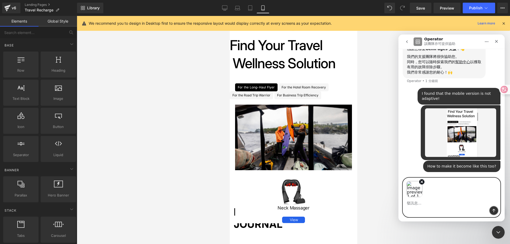
click at [492, 210] on icon "傳送訊息…" at bounding box center [494, 211] width 4 height 4
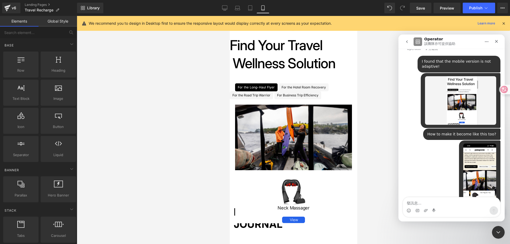
scroll to position [113, 0]
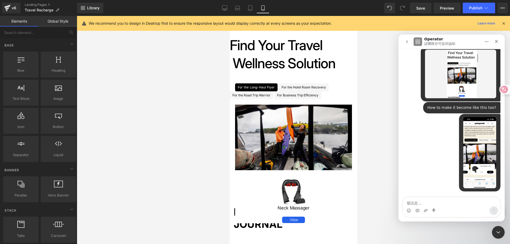
click at [190, 131] on div at bounding box center [255, 114] width 510 height 228
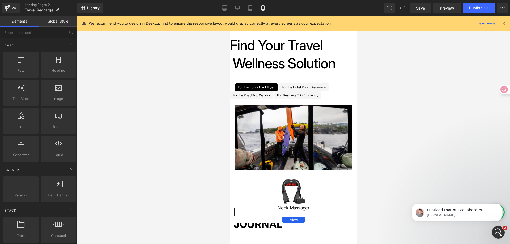
scroll to position [264, 0]
click at [430, 107] on div at bounding box center [293, 130] width 433 height 228
drag, startPoint x: 492, startPoint y: 229, endPoint x: 575, endPoint y: 277, distance: 95.6
click at [491, 228] on div "開啟 Intercom Messenger" at bounding box center [497, 231] width 13 height 13
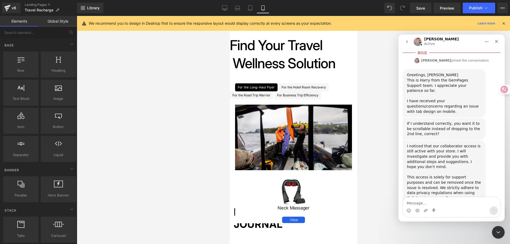
scroll to position [277, 0]
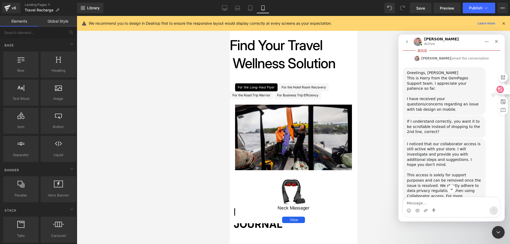
click at [503, 90] on icon at bounding box center [499, 89] width 7 height 7
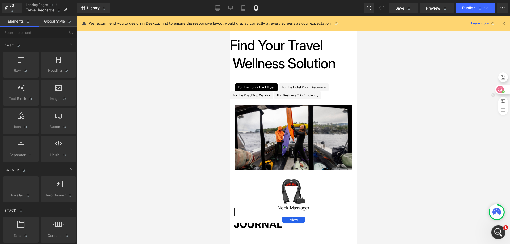
click at [499, 236] on div "開啟 Intercom Messenger" at bounding box center [498, 232] width 18 height 18
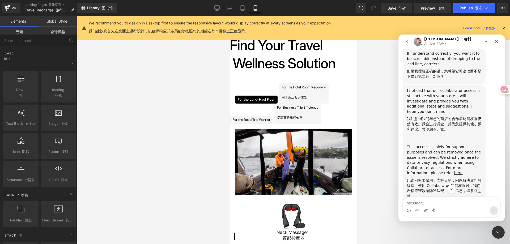
scroll to position [413, 0]
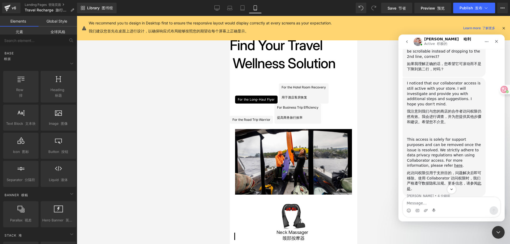
click at [439, 206] on textarea "Message…" at bounding box center [451, 201] width 97 height 9
type textarea "yes"
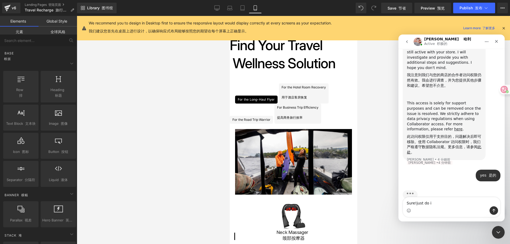
type textarea "Sure!just do it"
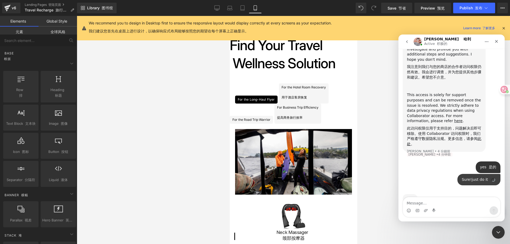
scroll to position [461, 0]
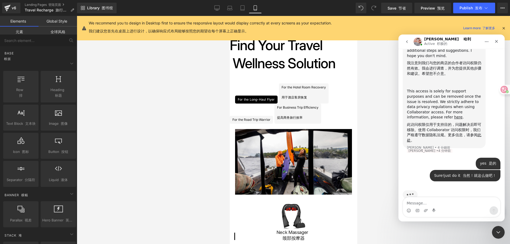
click at [171, 120] on div at bounding box center [255, 114] width 510 height 228
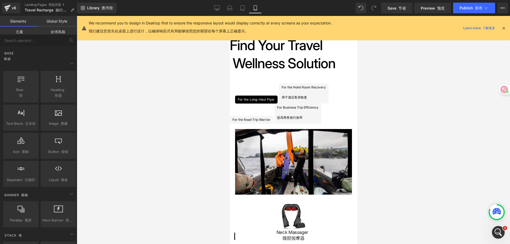
scroll to position [508, 0]
click at [408, 126] on div at bounding box center [293, 130] width 433 height 228
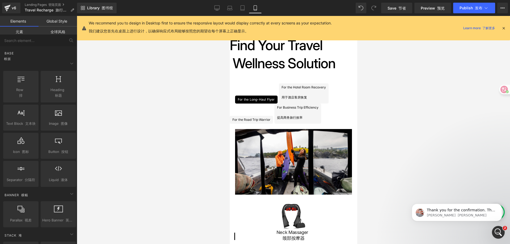
scroll to position [645, 0]
click at [501, 229] on div "開啟 Intercom Messenger" at bounding box center [498, 232] width 18 height 18
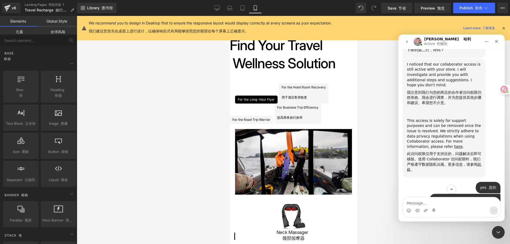
scroll to position [546, 0]
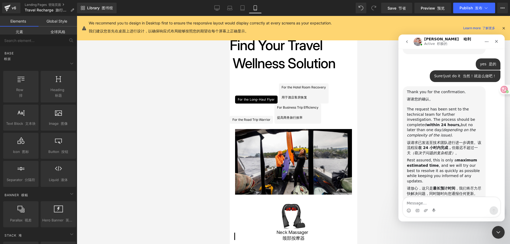
click at [366, 151] on div at bounding box center [255, 114] width 510 height 228
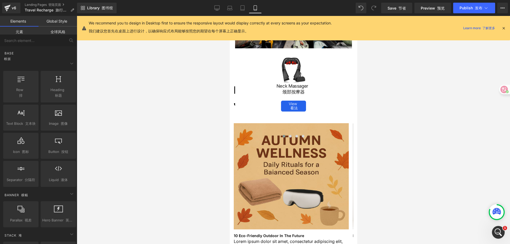
scroll to position [370, 0]
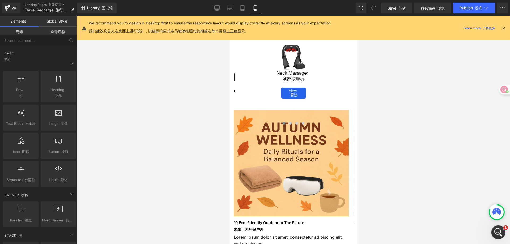
click at [497, 230] on icon "開啟 Intercom Messenger" at bounding box center [497, 231] width 9 height 9
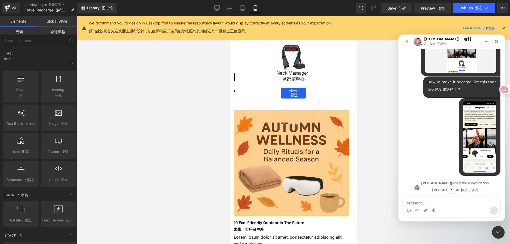
scroll to position [171, 0]
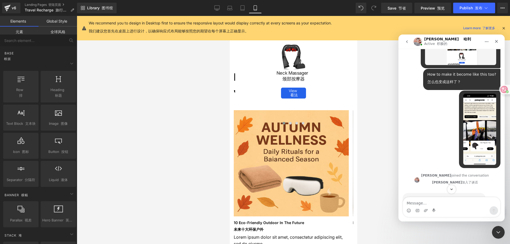
click at [442, 145] on div "ALL • 11 分鐘前 ALL •11 分钟前" at bounding box center [452, 132] width 98 height 82
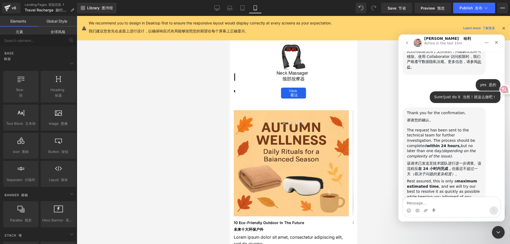
scroll to position [567, 0]
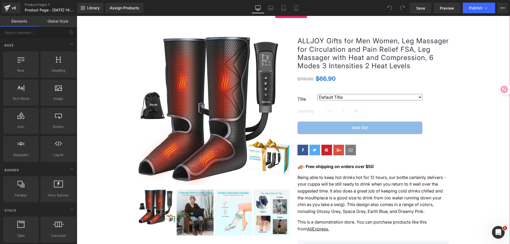
scroll to position [53, 0]
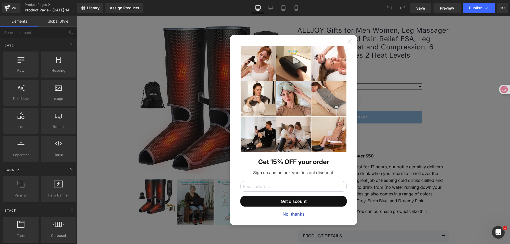
click at [348, 42] on icon at bounding box center [349, 41] width 4 height 4
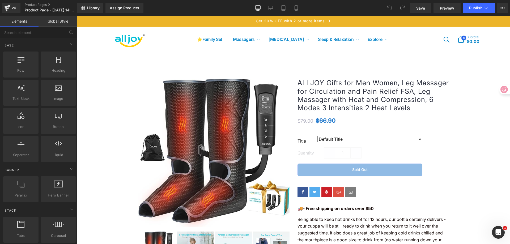
scroll to position [0, 0]
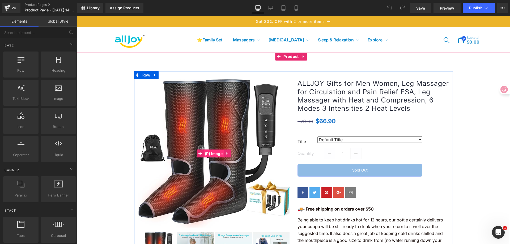
click at [212, 151] on span "(P) Image" at bounding box center [213, 154] width 20 height 8
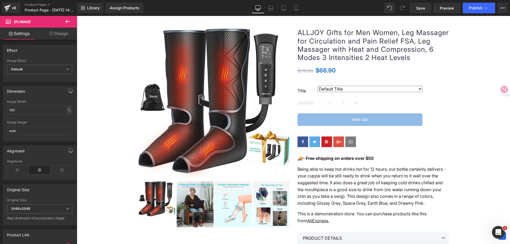
scroll to position [27, 0]
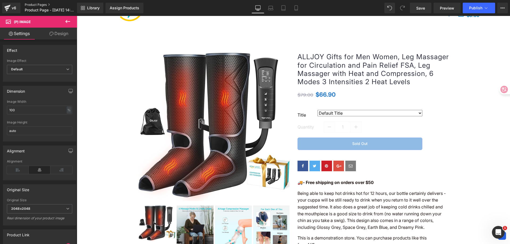
click at [26, 4] on link "Product Pages" at bounding box center [55, 5] width 61 height 4
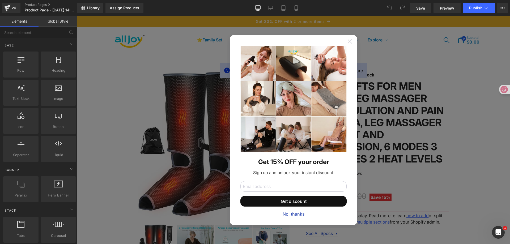
click at [349, 42] on icon at bounding box center [350, 41] width 4 height 4
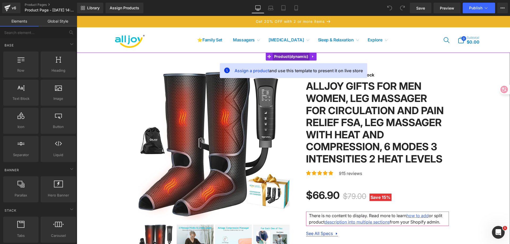
click at [292, 57] on span "Product" at bounding box center [291, 57] width 37 height 8
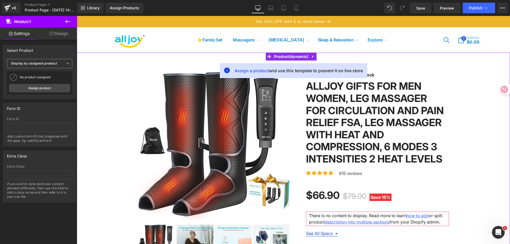
click at [66, 63] on icon at bounding box center [67, 63] width 3 height 3
click at [65, 63] on icon at bounding box center [65, 63] width 3 height 3
click at [51, 88] on link "Assign product" at bounding box center [39, 88] width 61 height 9
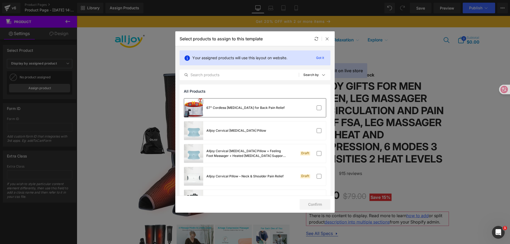
click at [262, 110] on div "67" Cordless [MEDICAL_DATA] for Back Pain Relief" at bounding box center [245, 107] width 78 height 5
click at [320, 206] on button "Confirm" at bounding box center [315, 204] width 31 height 11
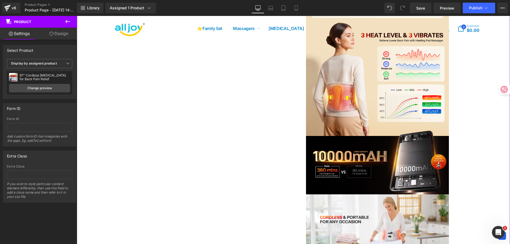
scroll to position [239, 0]
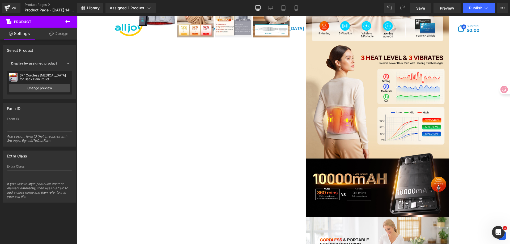
click at [382, 114] on img at bounding box center [377, 129] width 143 height 58
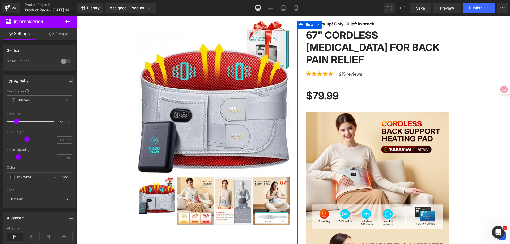
scroll to position [27, 0]
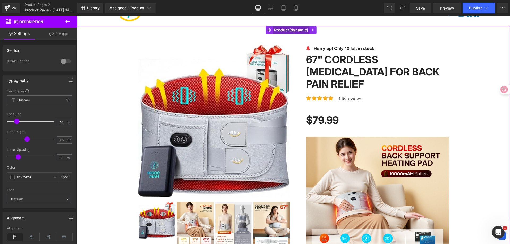
click at [289, 32] on span "Product" at bounding box center [291, 30] width 37 height 8
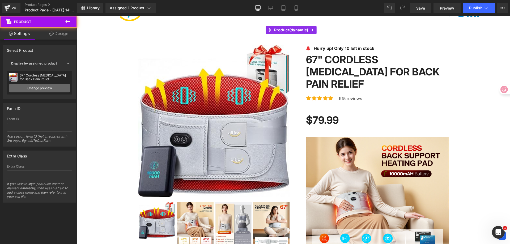
click at [47, 86] on link "Change preview" at bounding box center [39, 88] width 61 height 9
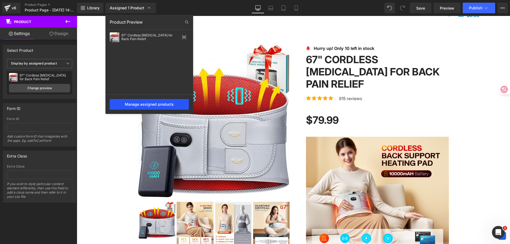
click at [154, 106] on div "Manage assigned products" at bounding box center [149, 104] width 79 height 11
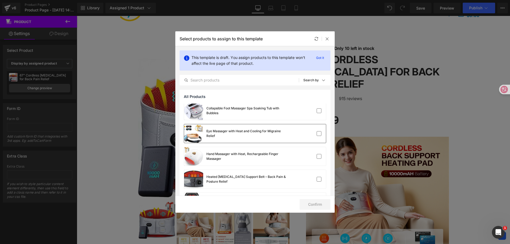
scroll to position [186, 0]
click at [310, 113] on div "Collapsible Foot Massager Spa Soaking Tub with Bubbles" at bounding box center [255, 110] width 142 height 19
click at [317, 205] on button "Confirm" at bounding box center [315, 204] width 31 height 11
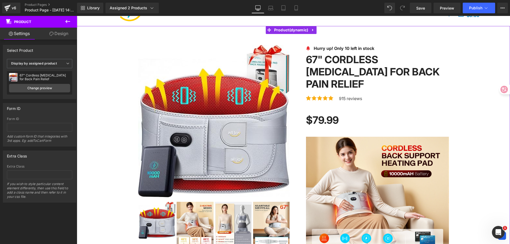
click at [53, 77] on div "67" Cordless [MEDICAL_DATA] for Back Pain Relief" at bounding box center [45, 77] width 50 height 7
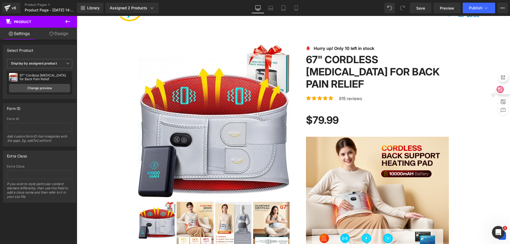
click at [504, 94] on div at bounding box center [502, 90] width 14 height 10
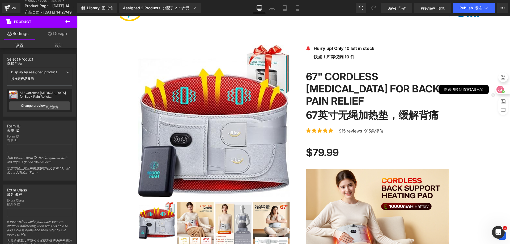
click at [502, 89] on icon at bounding box center [500, 89] width 5 height 4
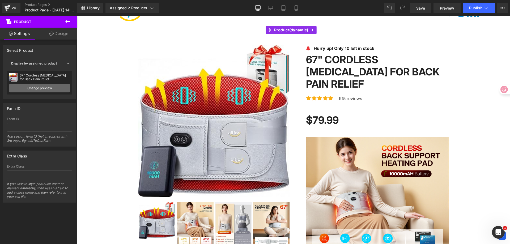
click at [53, 89] on link "Change preview" at bounding box center [39, 88] width 61 height 9
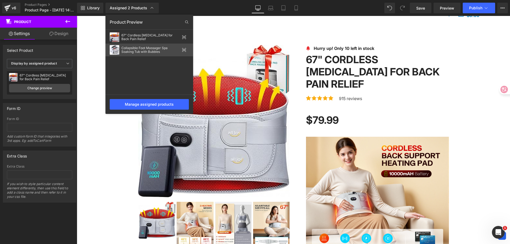
click at [184, 49] on icon at bounding box center [184, 50] width 4 height 4
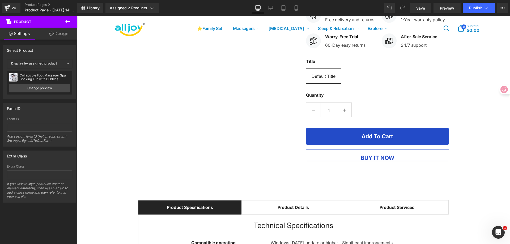
scroll to position [956, 0]
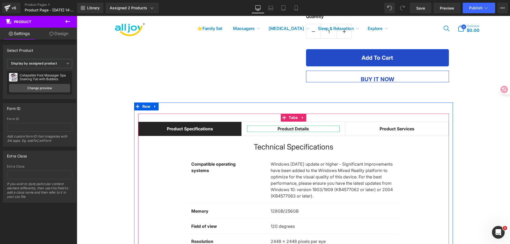
click at [296, 130] on strong "Product Details" at bounding box center [293, 128] width 31 height 5
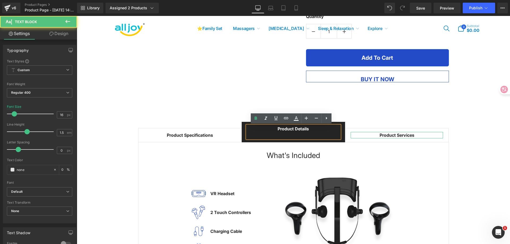
click at [409, 134] on strong "Product Services" at bounding box center [397, 135] width 35 height 5
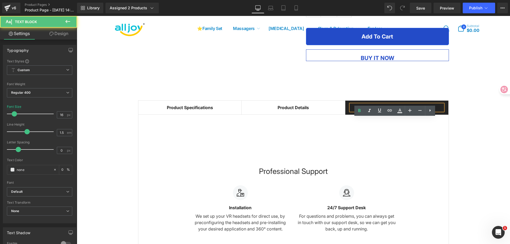
scroll to position [1036, 0]
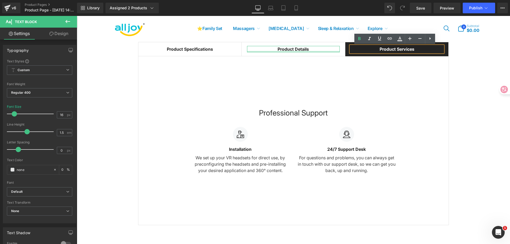
click at [302, 51] on div at bounding box center [293, 51] width 93 height 1
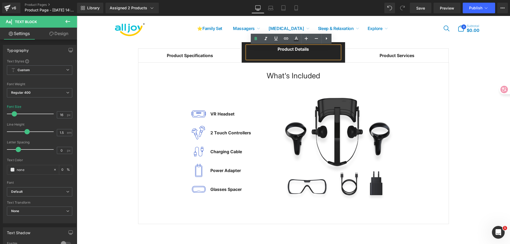
click at [77, 16] on div at bounding box center [77, 16] width 0 height 0
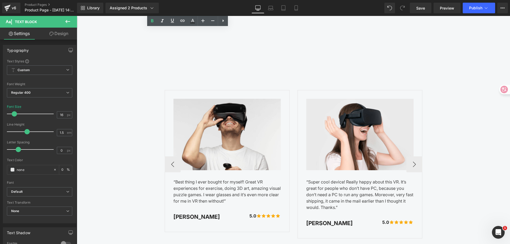
scroll to position [1886, 0]
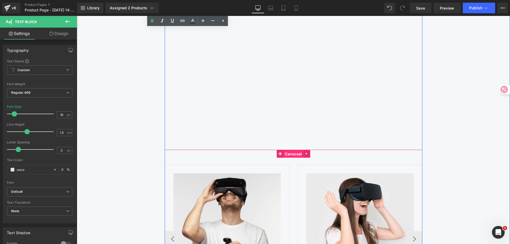
click at [289, 155] on span "Carousel" at bounding box center [293, 154] width 20 height 8
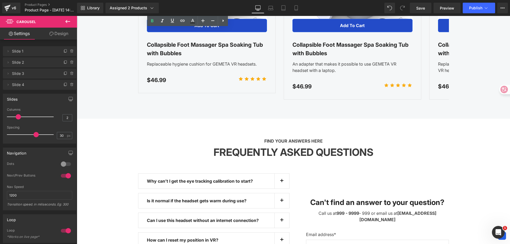
scroll to position [2630, 0]
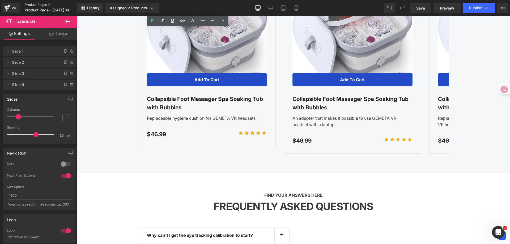
click at [33, 6] on link "Product Pages" at bounding box center [55, 5] width 61 height 4
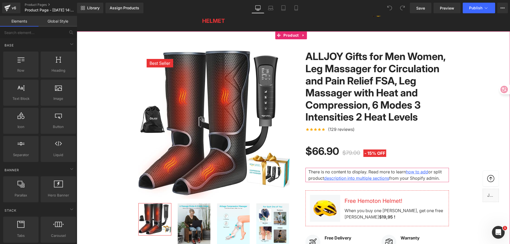
scroll to position [53, 0]
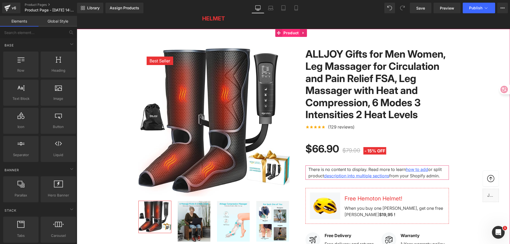
click at [292, 35] on span "Product" at bounding box center [291, 33] width 18 height 8
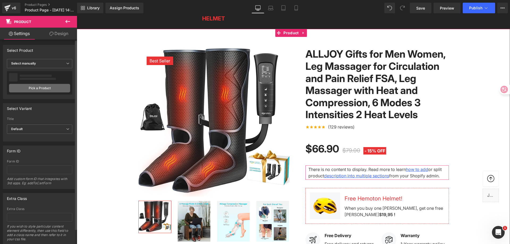
click at [41, 88] on link "Pick a Product" at bounding box center [39, 88] width 61 height 9
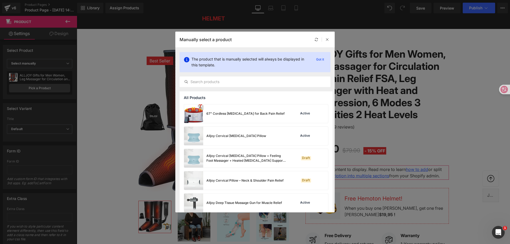
click at [195, 58] on p "The product that is manually selected will always be displayed in this template." at bounding box center [251, 62] width 118 height 12
copy p "The"
click at [195, 58] on p "The product that is manually selected will always be displayed in this template." at bounding box center [251, 62] width 118 height 12
copy p "The product that is manually selected will always be displayed in this template."
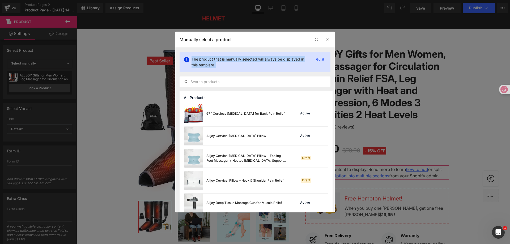
click at [315, 72] on div "The product that is manually selected will always be displayed in this template…" at bounding box center [255, 62] width 151 height 20
click at [265, 117] on div "67" Cordless [MEDICAL_DATA] for Back Pain Relief" at bounding box center [234, 113] width 101 height 19
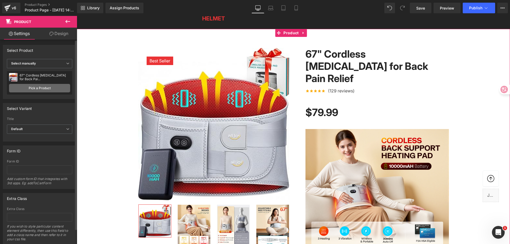
click at [49, 88] on link "Pick a Product" at bounding box center [39, 88] width 61 height 9
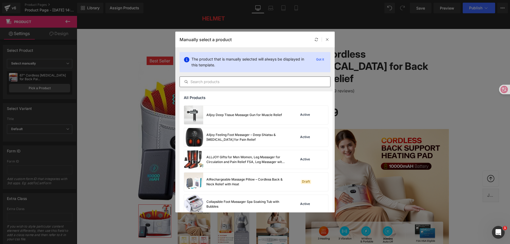
scroll to position [106, 0]
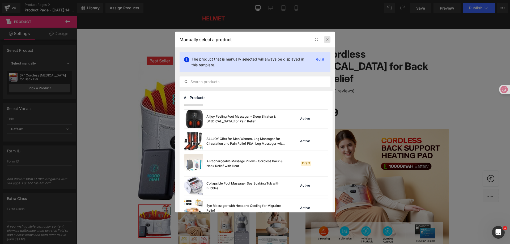
click at [327, 41] on div at bounding box center [327, 39] width 6 height 6
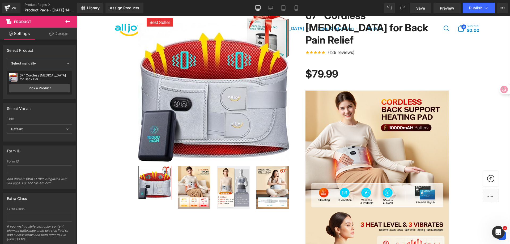
scroll to position [53, 0]
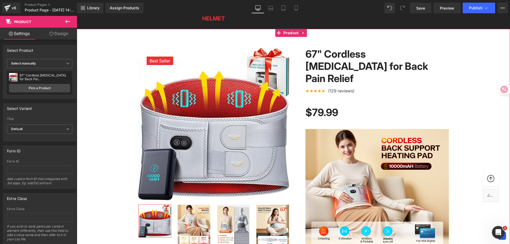
click at [366, 135] on img at bounding box center [376, 158] width 143 height 59
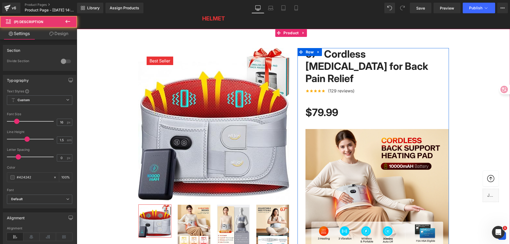
click at [340, 129] on img at bounding box center [376, 158] width 143 height 59
click at [343, 150] on img at bounding box center [376, 158] width 143 height 59
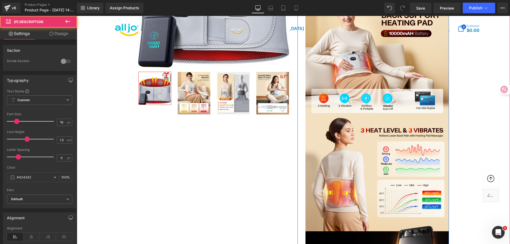
click at [400, 150] on img at bounding box center [376, 143] width 143 height 59
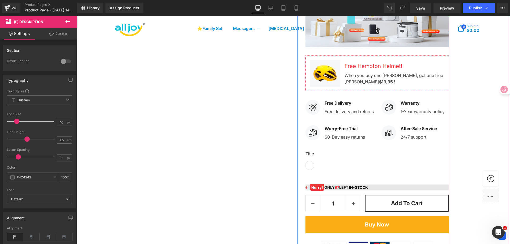
scroll to position [638, 0]
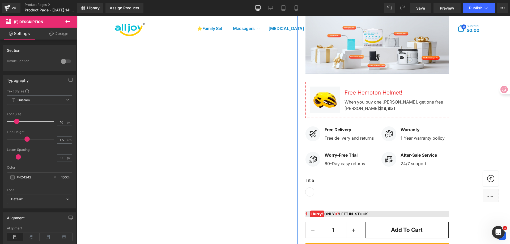
click at [326, 135] on p "Free delivery and returns" at bounding box center [349, 138] width 49 height 6
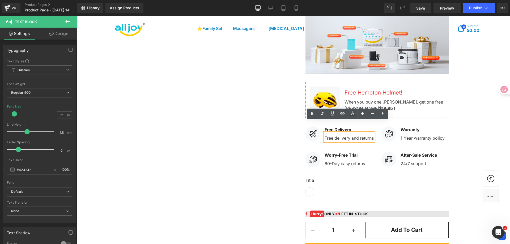
click at [377, 50] on img at bounding box center [376, 44] width 143 height 59
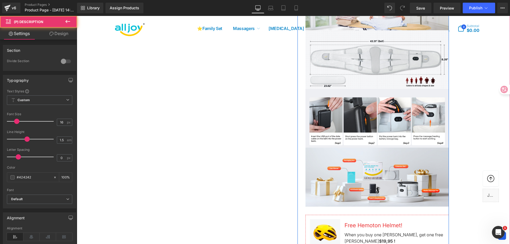
click at [357, 89] on img at bounding box center [376, 118] width 143 height 59
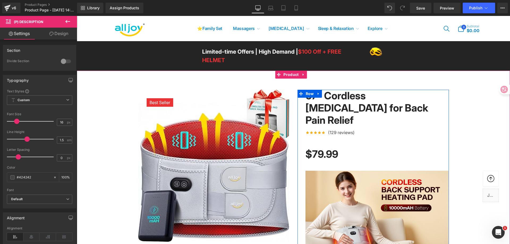
scroll to position [0, 0]
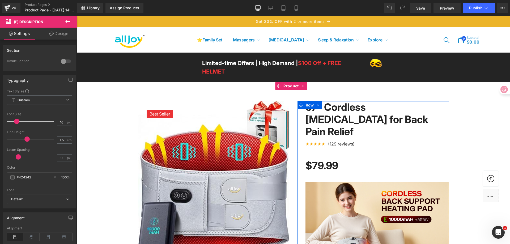
click at [359, 112] on link "67" Cordless [MEDICAL_DATA] for Back Pain Relief" at bounding box center [376, 119] width 143 height 36
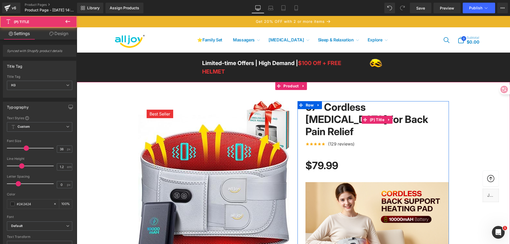
click at [348, 119] on link "67" Cordless [MEDICAL_DATA] for Back Pain Relief" at bounding box center [376, 119] width 143 height 36
click at [319, 121] on link "67" Cordless [MEDICAL_DATA] for Back Pain Relief" at bounding box center [376, 119] width 143 height 36
click at [307, 121] on link "67" Cordless [MEDICAL_DATA] for Back Pain Relief" at bounding box center [376, 119] width 143 height 36
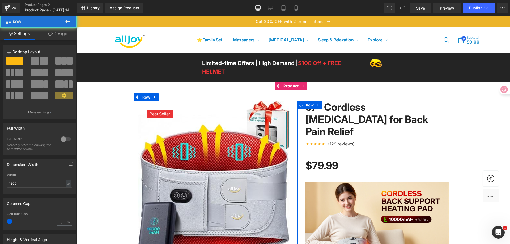
click at [328, 121] on link "67" Cordless [MEDICAL_DATA] for Back Pain Relief" at bounding box center [376, 119] width 143 height 36
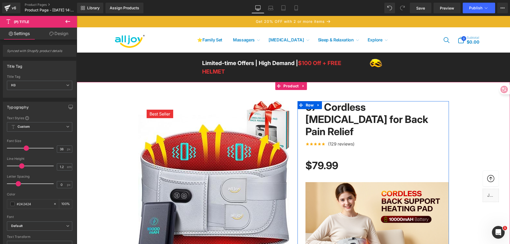
click at [375, 200] on img at bounding box center [376, 211] width 143 height 59
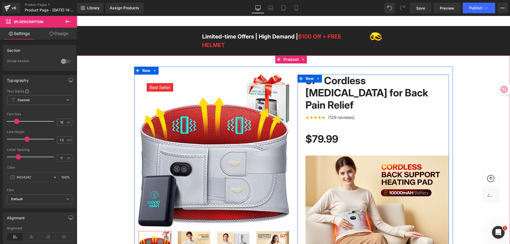
scroll to position [106, 0]
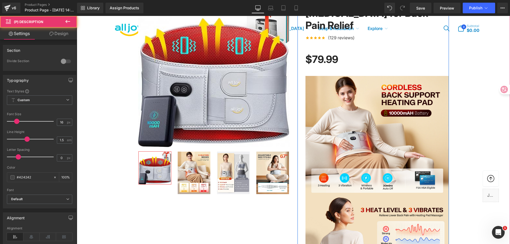
click at [375, 140] on img at bounding box center [376, 164] width 143 height 59
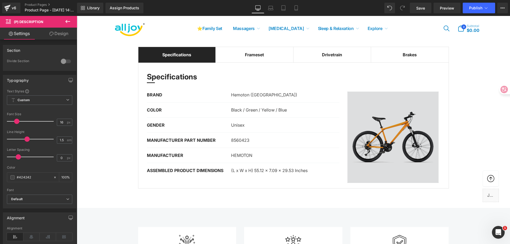
scroll to position [877, 0]
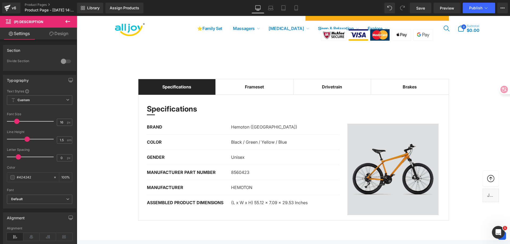
click at [394, 136] on img at bounding box center [393, 169] width 100 height 91
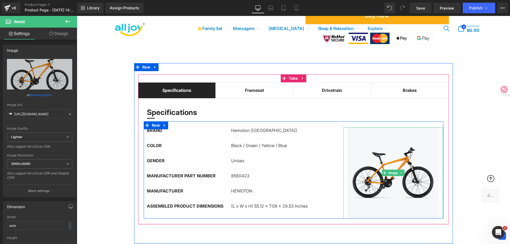
scroll to position [770, 0]
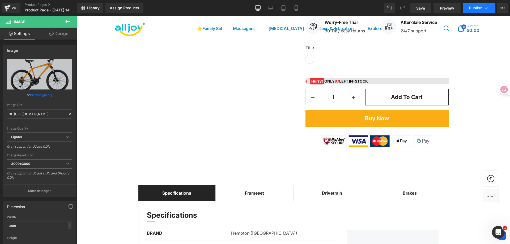
click at [478, 10] on span "Publish" at bounding box center [475, 8] width 13 height 4
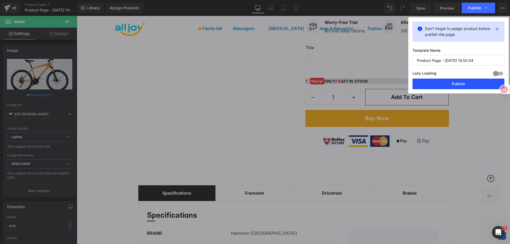
click at [466, 82] on button "Publish" at bounding box center [459, 84] width 92 height 11
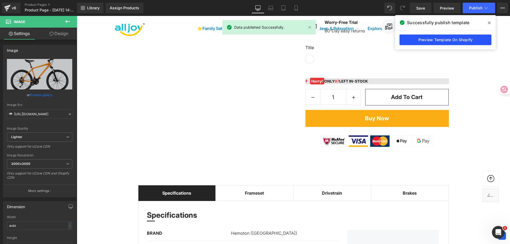
click at [459, 42] on link "Preview Template On Shopify" at bounding box center [446, 40] width 92 height 11
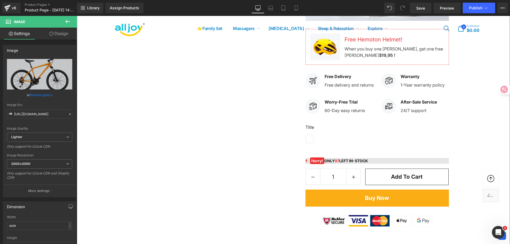
scroll to position [611, 0]
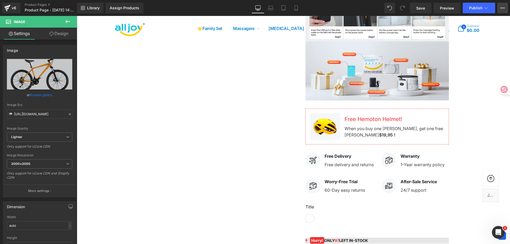
click at [501, 11] on button "View Live Page View with current Template Save Template to Library Schedule Pub…" at bounding box center [502, 8] width 11 height 11
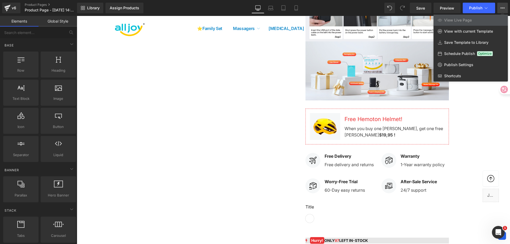
click at [231, 90] on div at bounding box center [293, 130] width 433 height 228
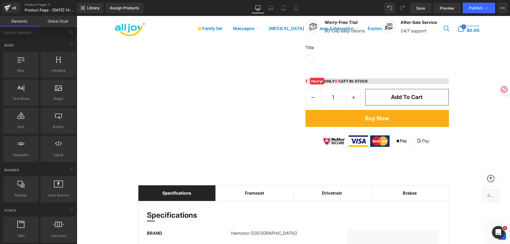
scroll to position [664, 0]
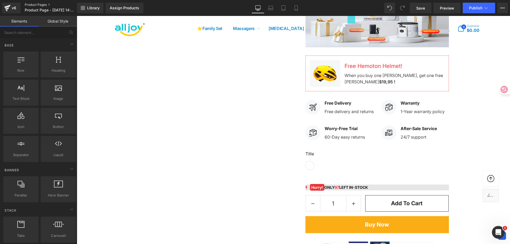
click at [33, 3] on link "Product Pages" at bounding box center [55, 5] width 61 height 4
